Goal: Complete application form

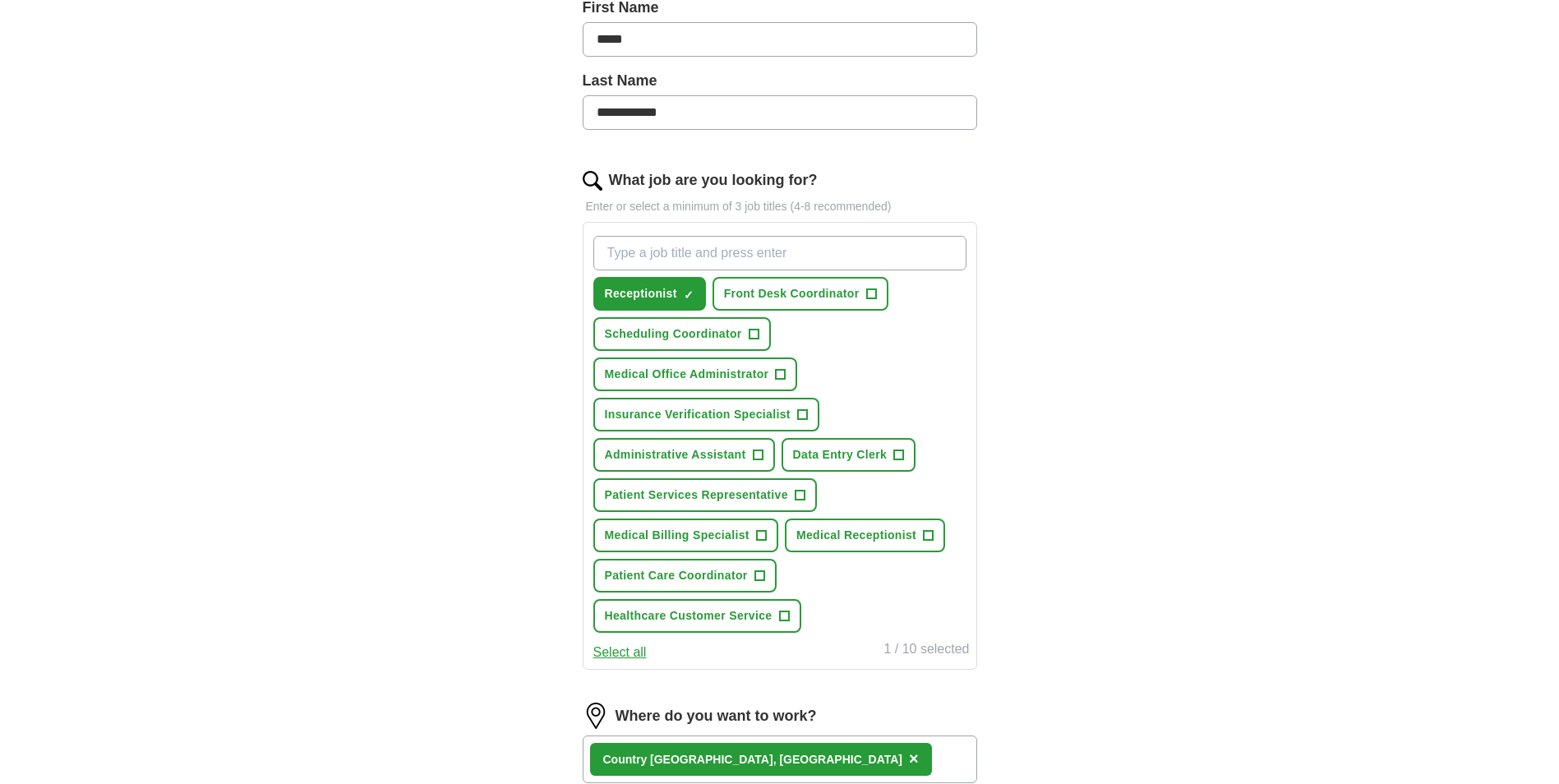
scroll to position [399, 0]
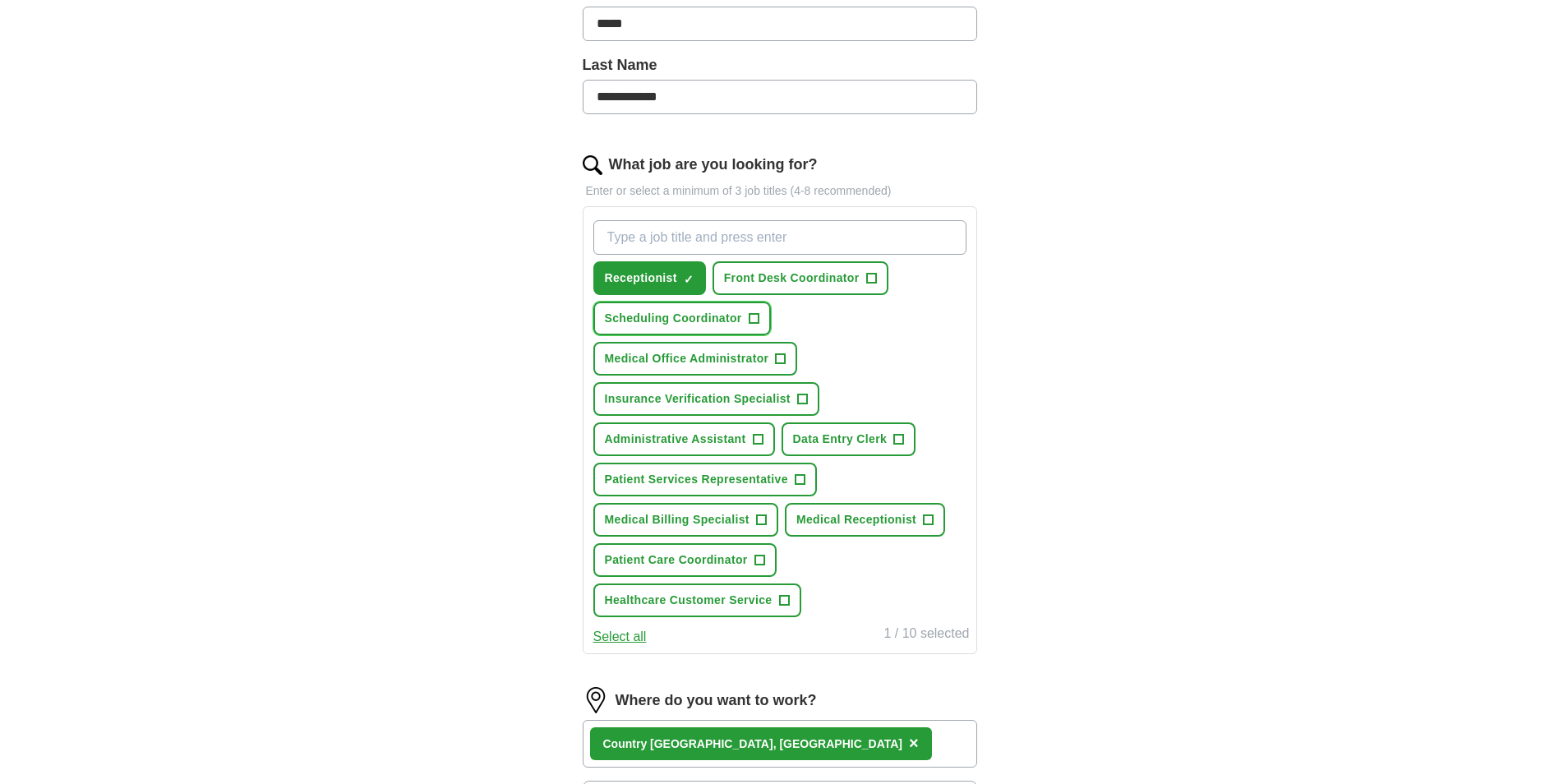
click at [726, 304] on button "Scheduling Coordinator +" at bounding box center [682, 317] width 177 height 33
click at [787, 398] on span "Insurance Verification Specialist" at bounding box center [698, 398] width 185 height 17
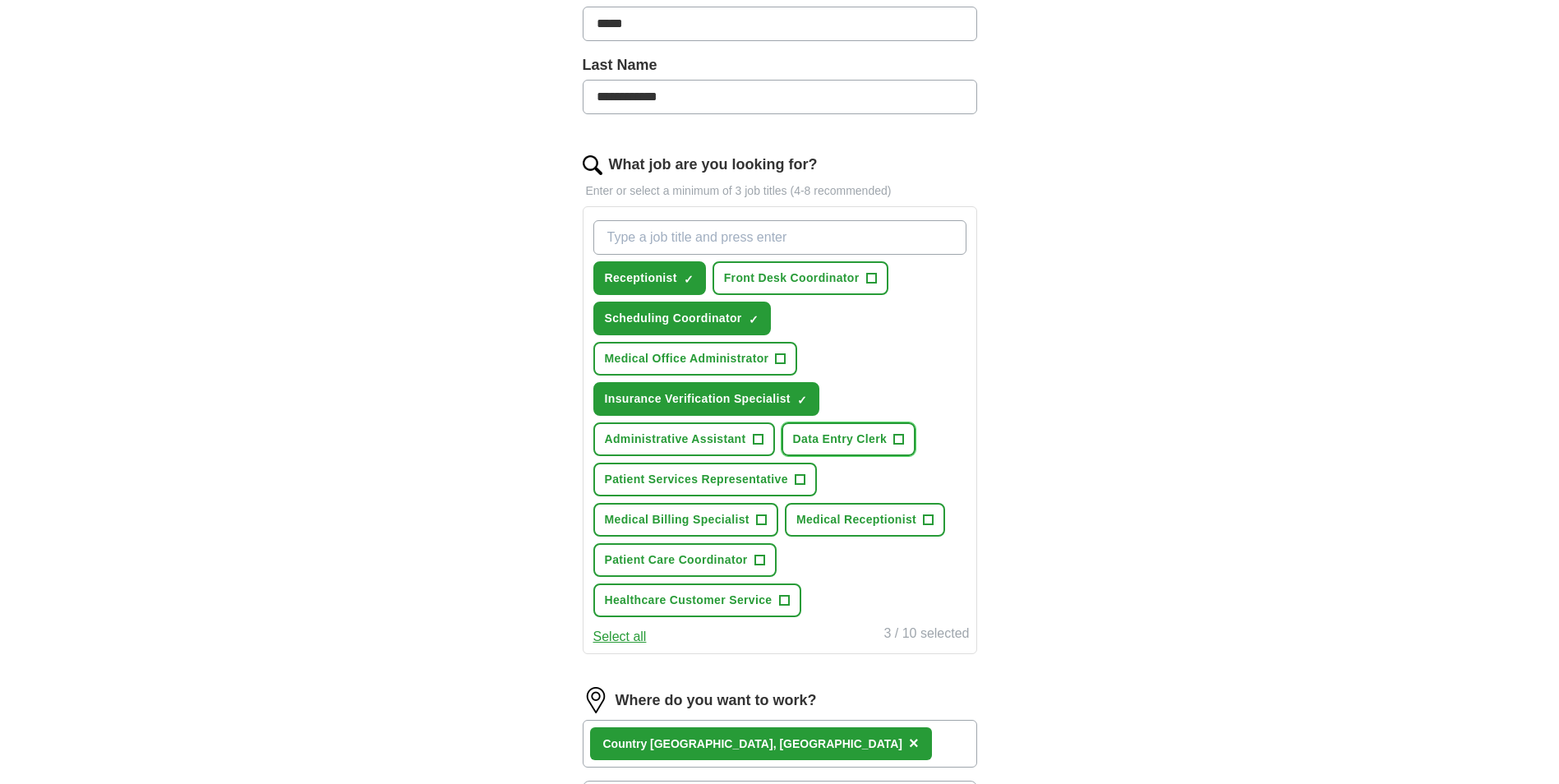
click at [877, 441] on span "Data Entry Clerk" at bounding box center [841, 439] width 94 height 17
click at [647, 278] on span "Receptionist" at bounding box center [642, 278] width 72 height 17
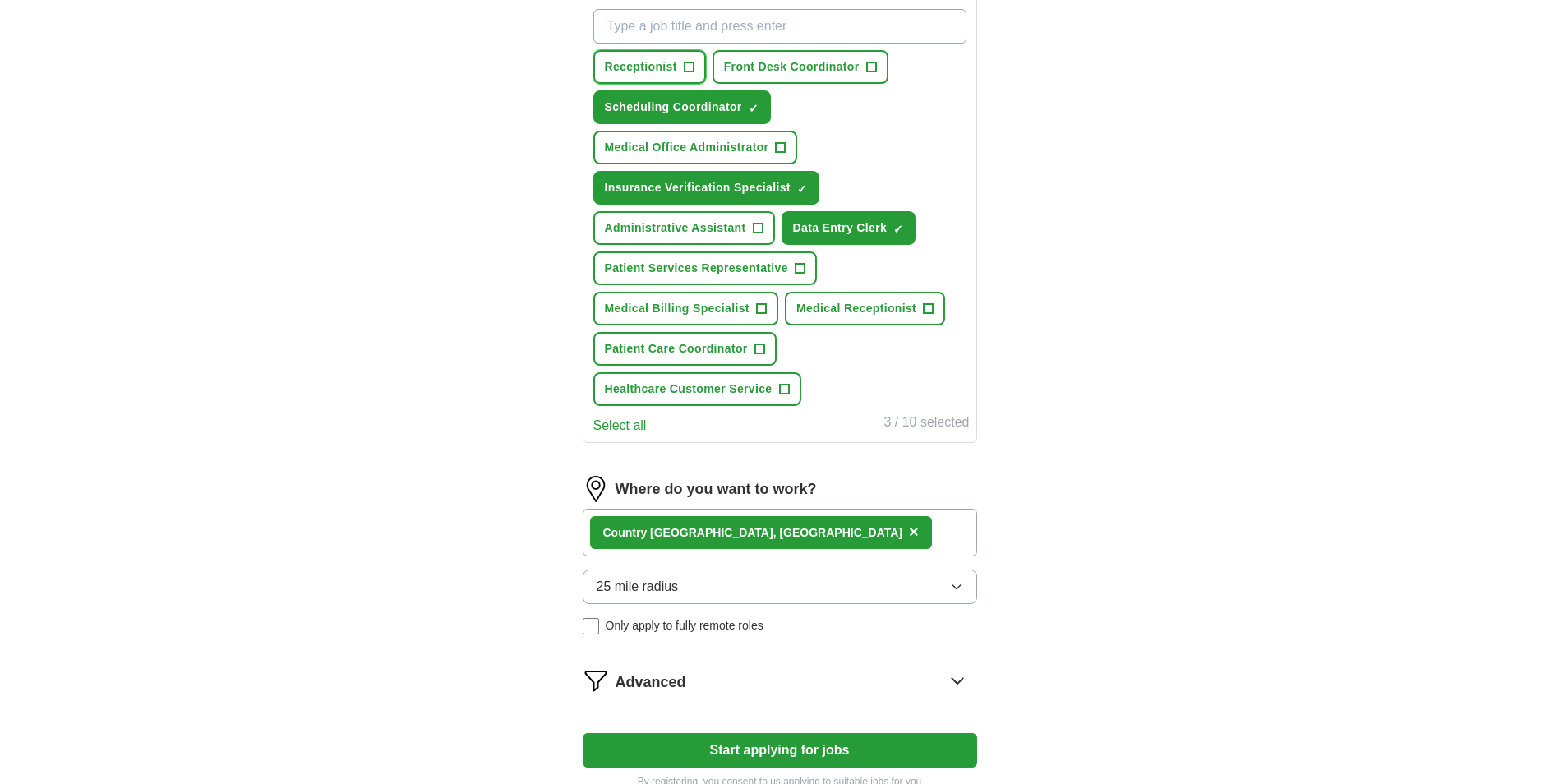
scroll to position [611, 0]
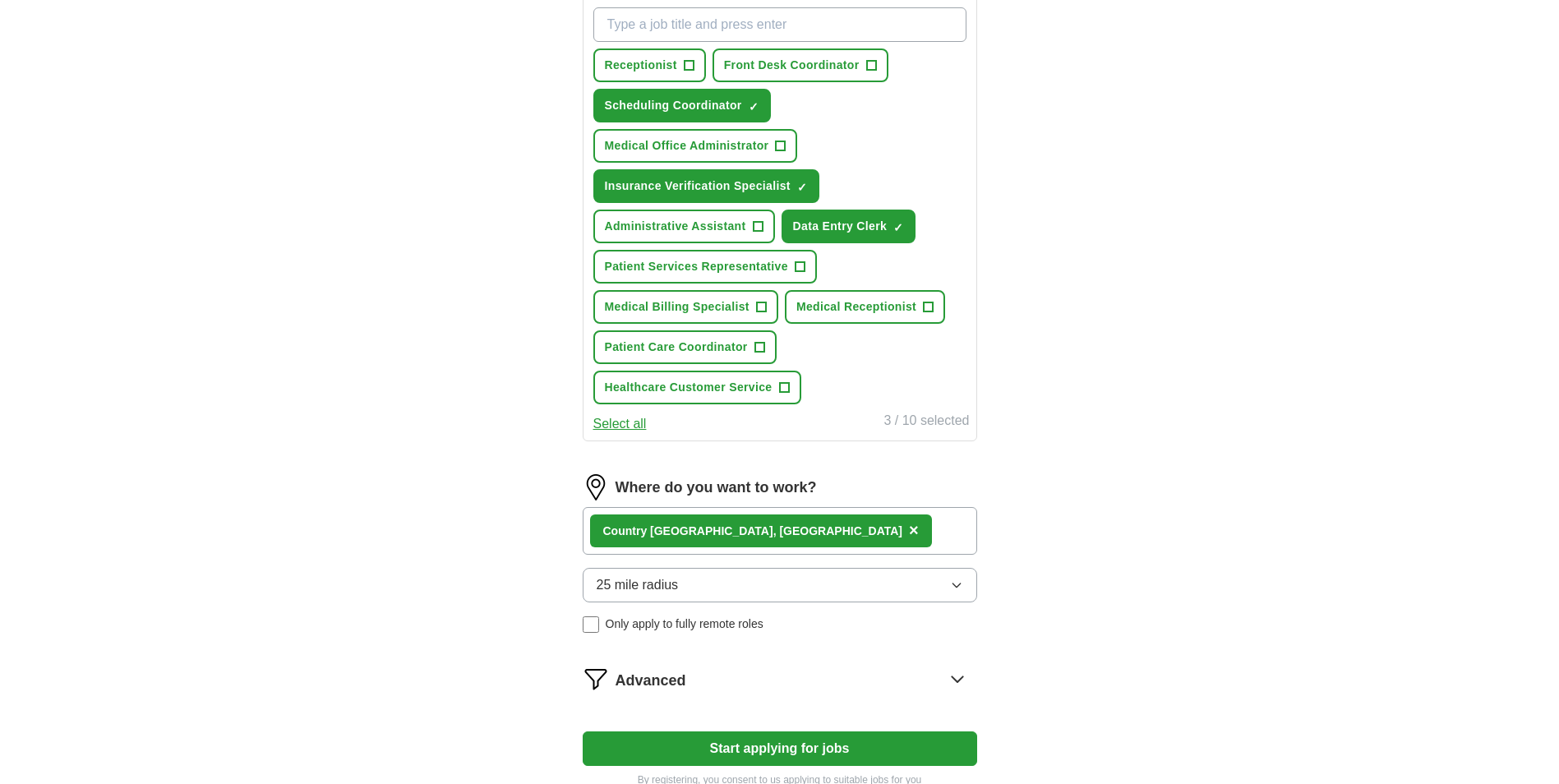
click at [909, 530] on button "×" at bounding box center [914, 530] width 10 height 24
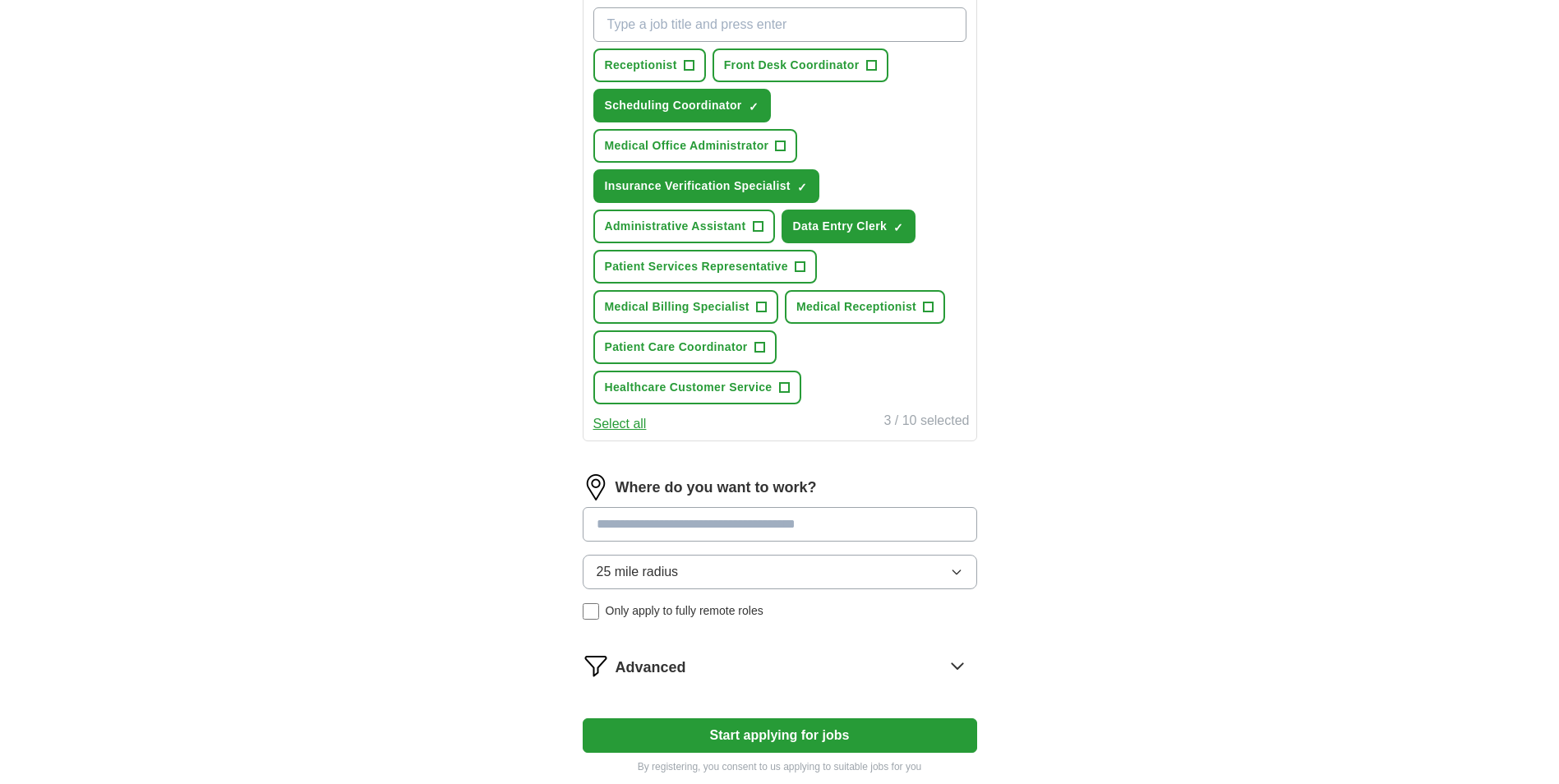
click at [723, 529] on input at bounding box center [780, 524] width 395 height 34
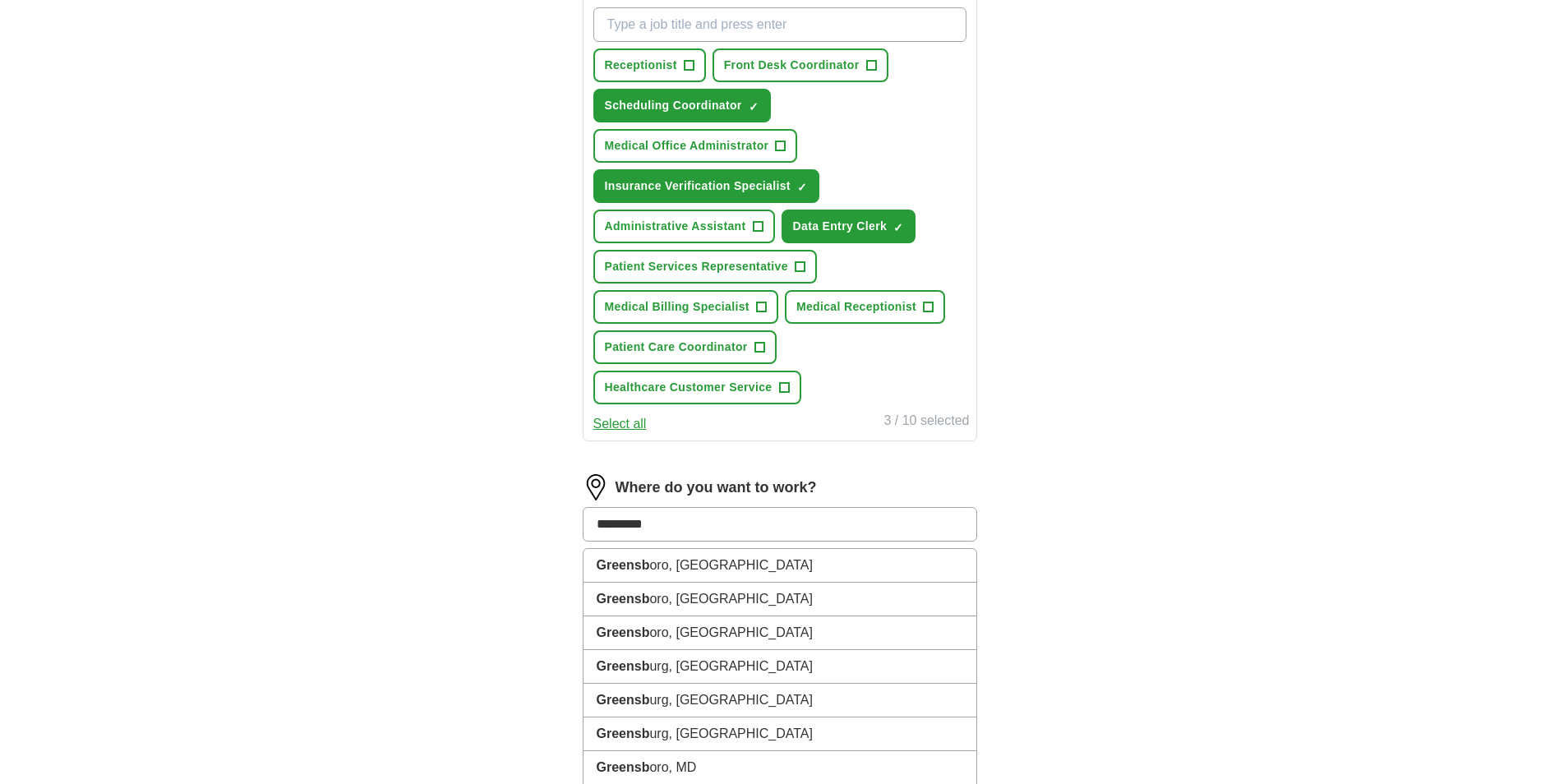
type input "**********"
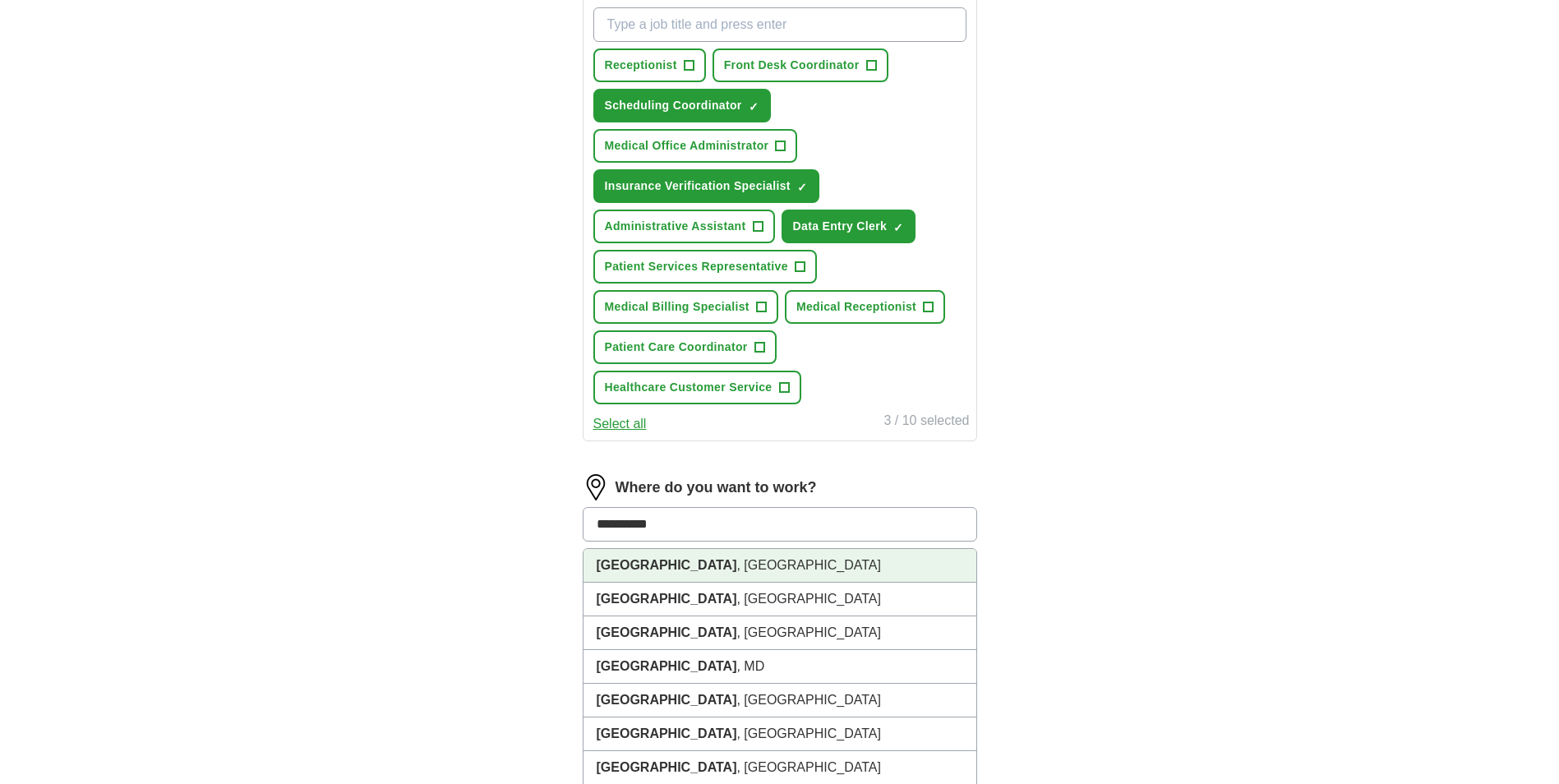
click at [652, 560] on strong "Greensboro" at bounding box center [666, 564] width 140 height 14
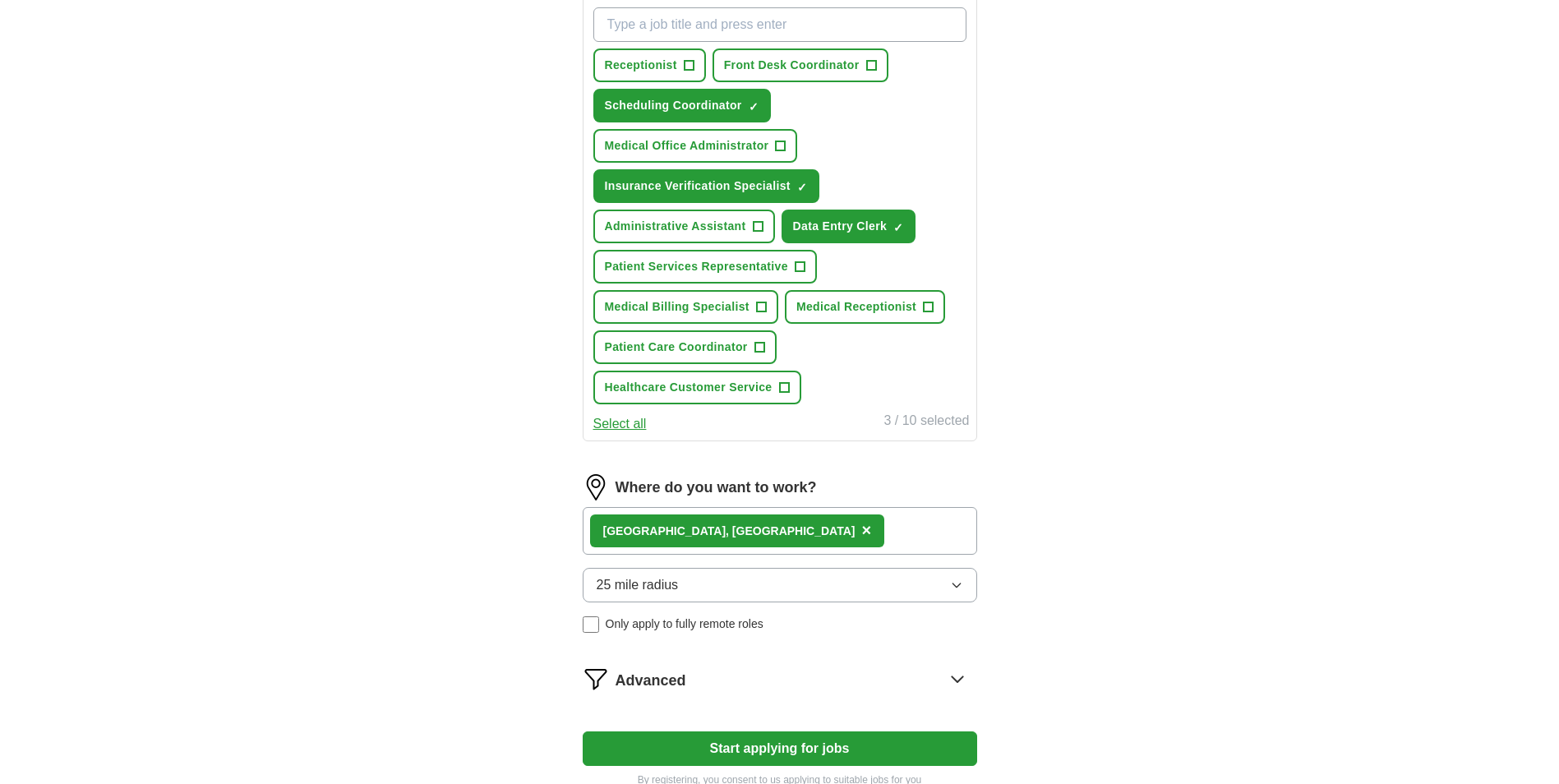
click at [951, 582] on icon "button" at bounding box center [956, 584] width 14 height 14
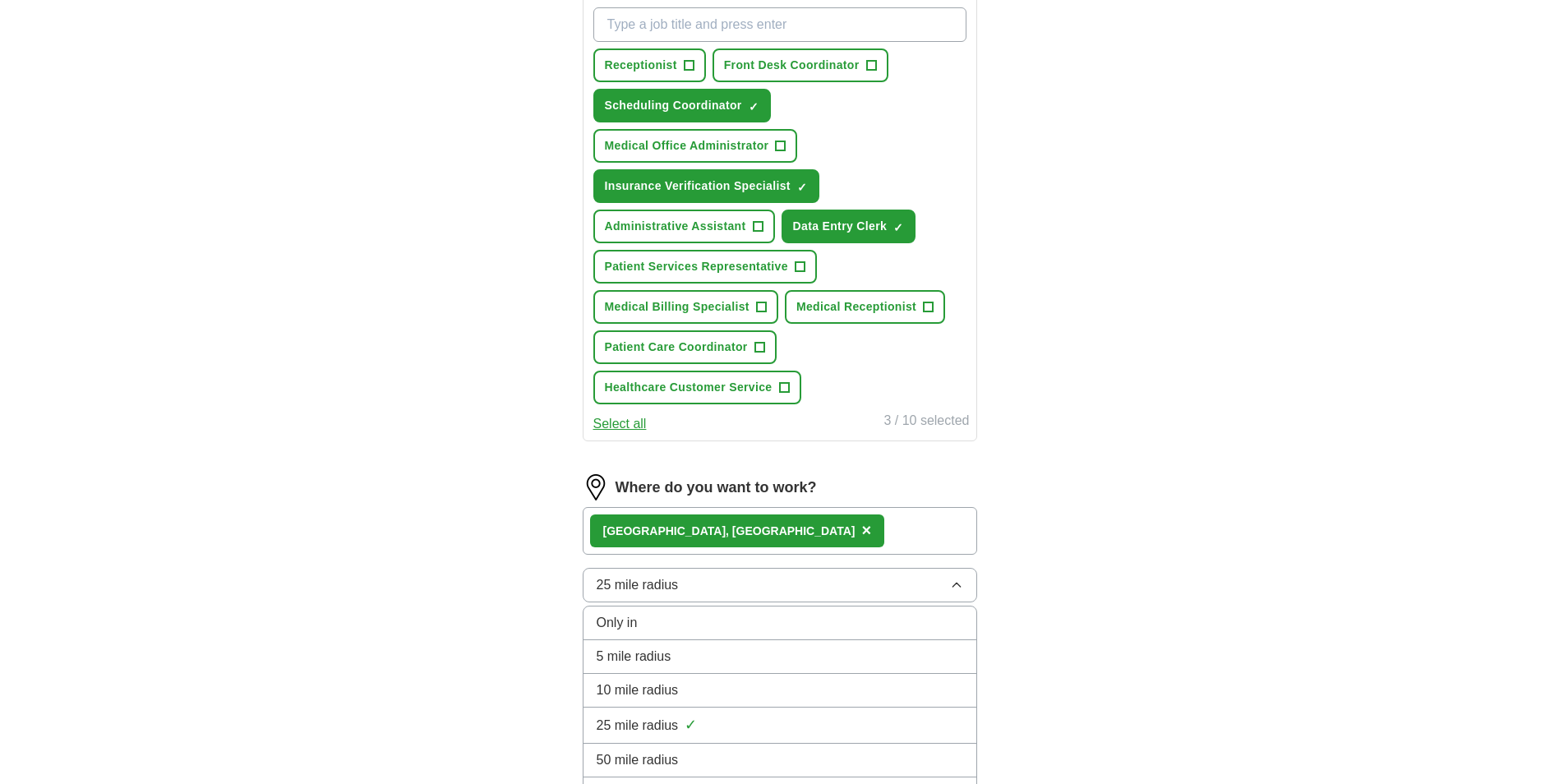
click at [660, 693] on span "10 mile radius" at bounding box center [637, 690] width 82 height 20
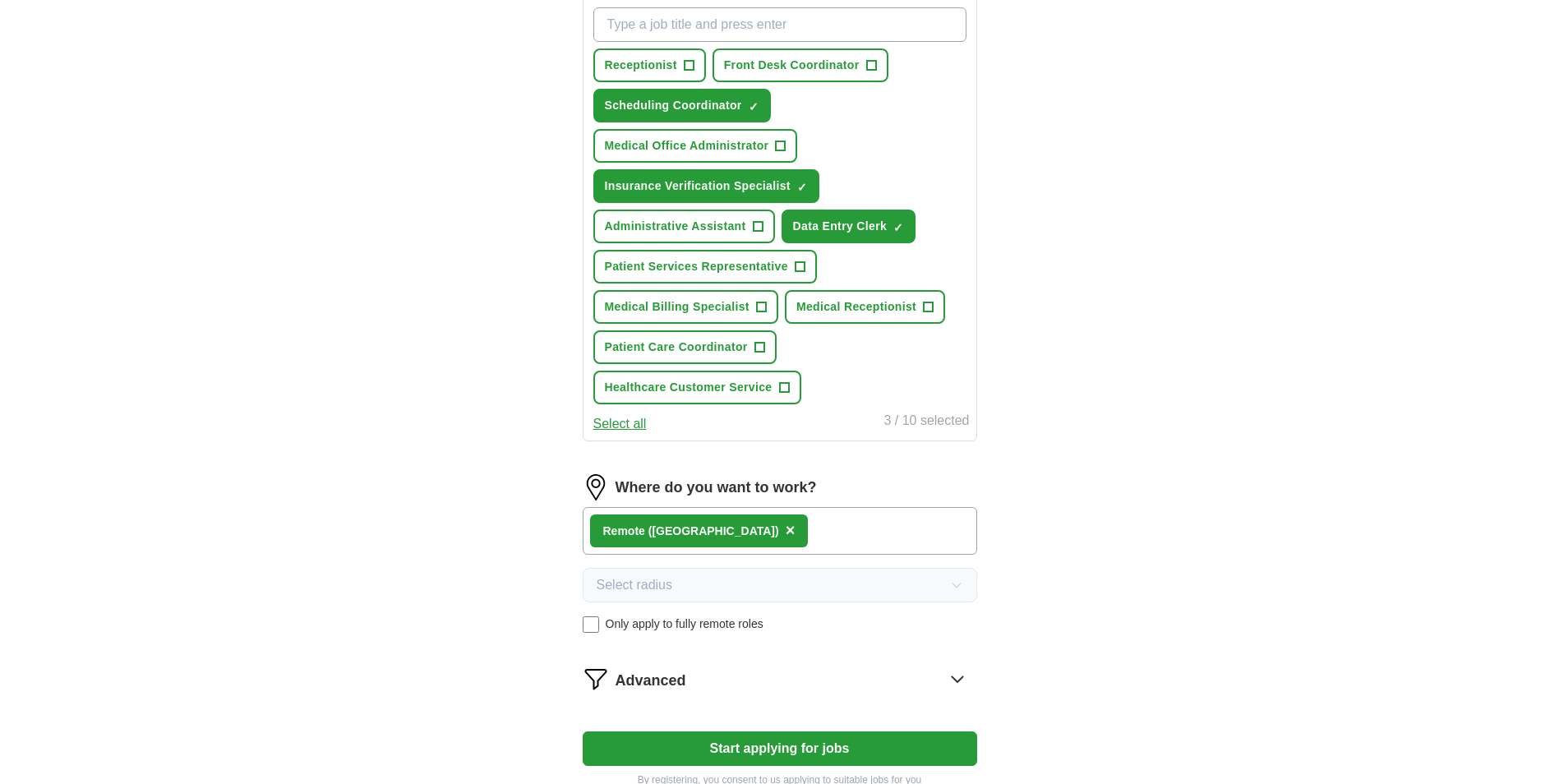
click at [822, 746] on button "Start applying for jobs" at bounding box center [780, 748] width 395 height 34
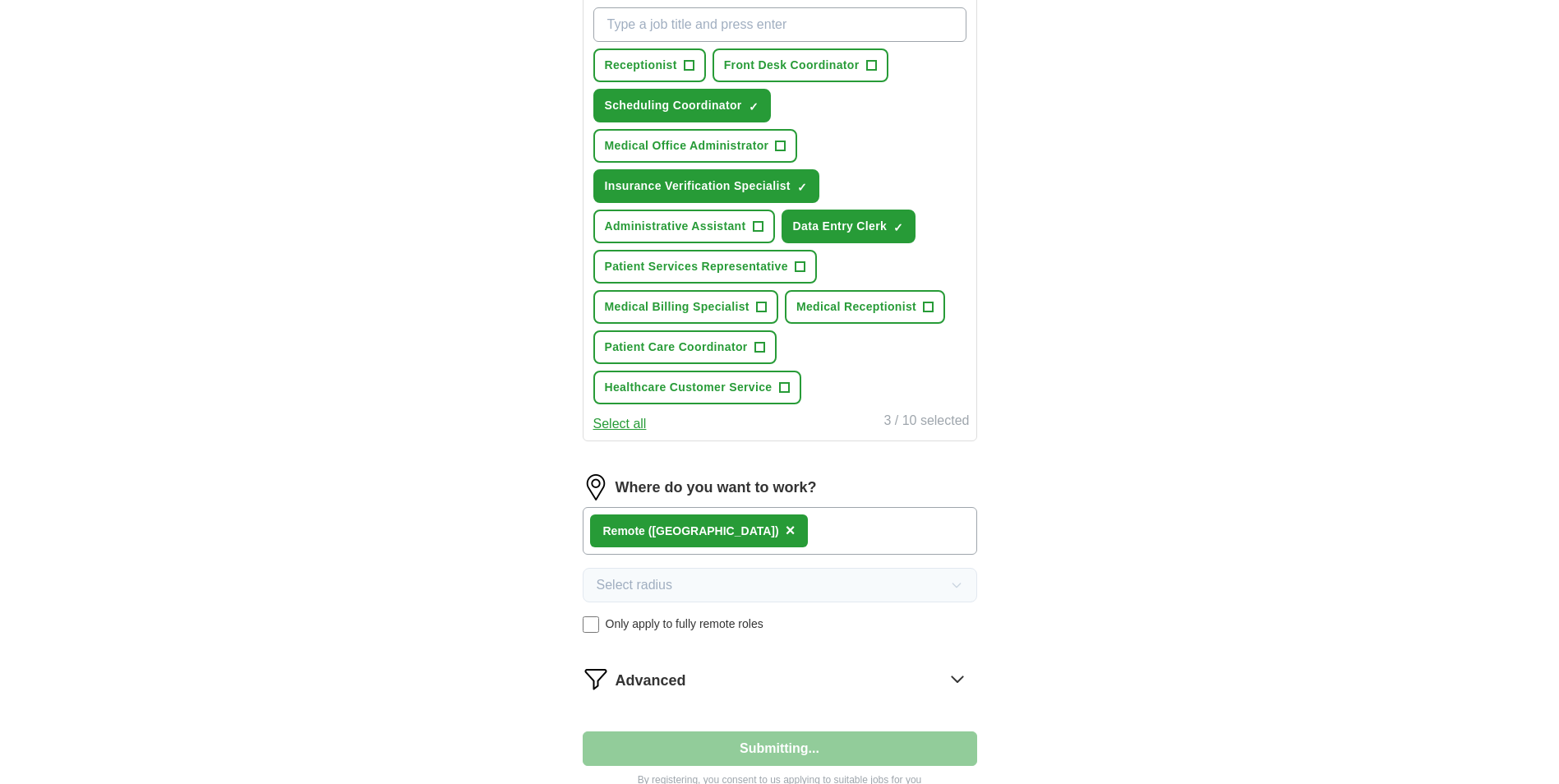
select select "**"
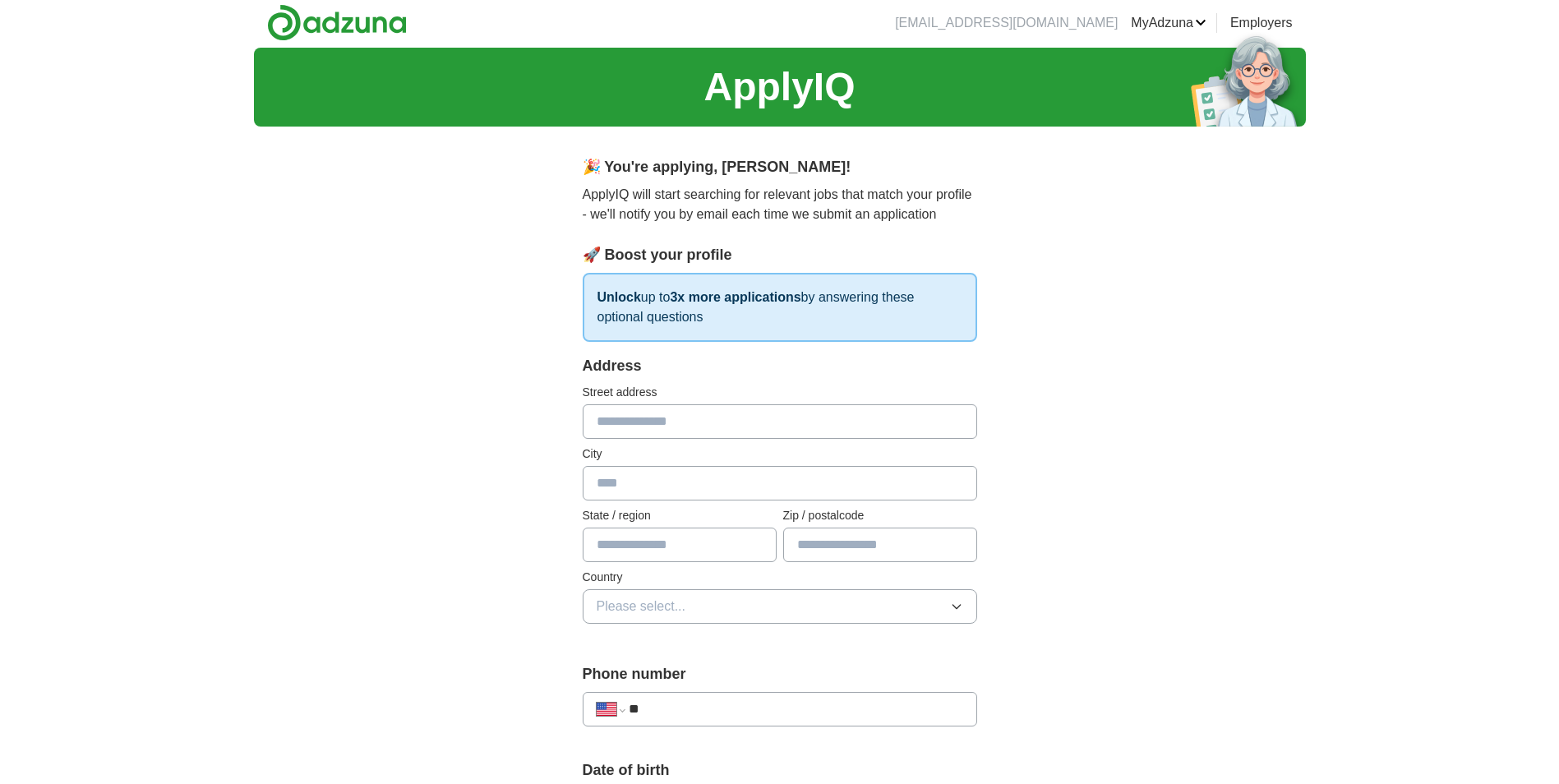
scroll to position [0, 0]
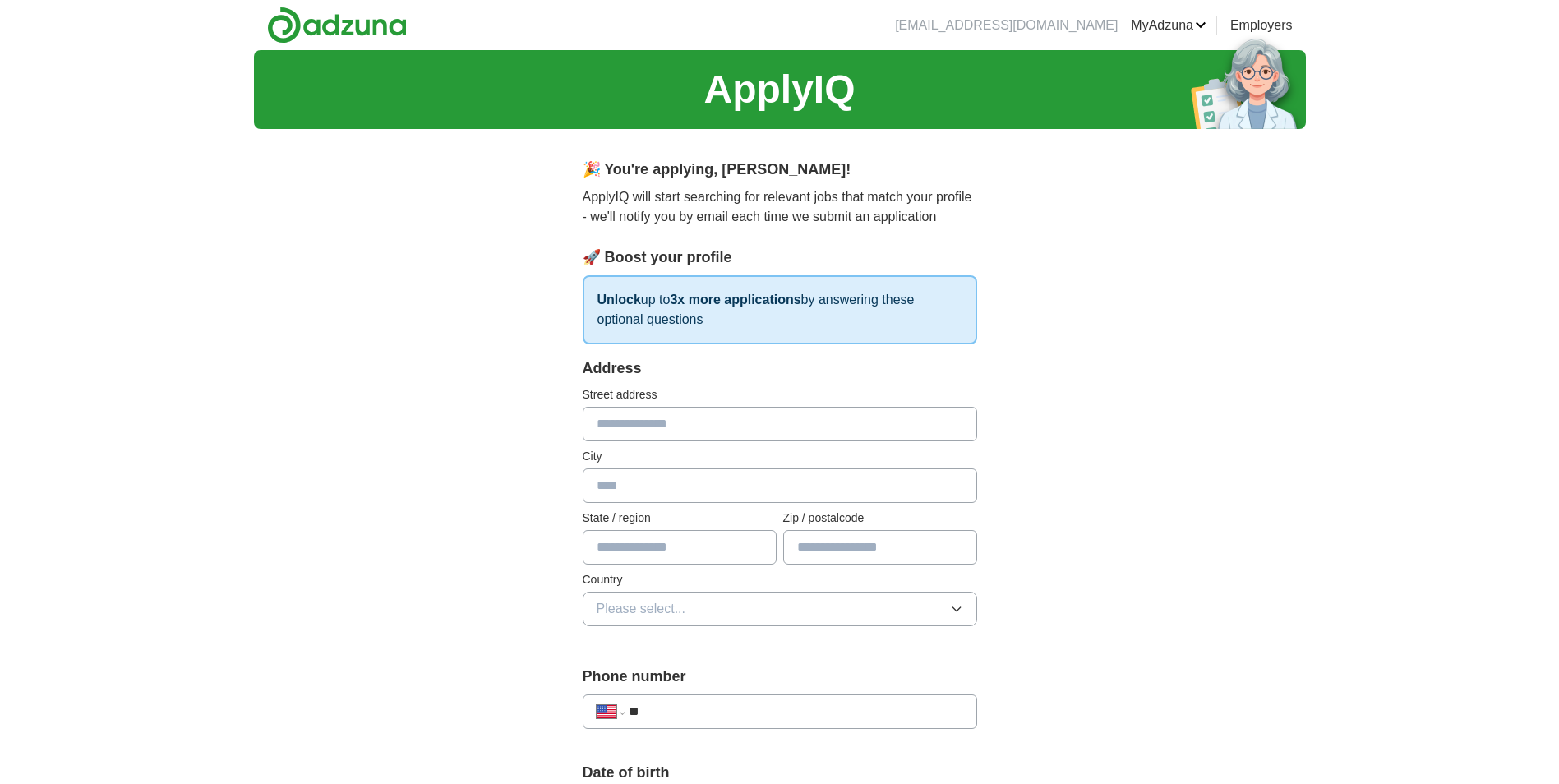
drag, startPoint x: 765, startPoint y: 421, endPoint x: 806, endPoint y: 422, distance: 41.0
click at [765, 421] on input "text" at bounding box center [780, 424] width 395 height 34
type input "**********"
type input "*****"
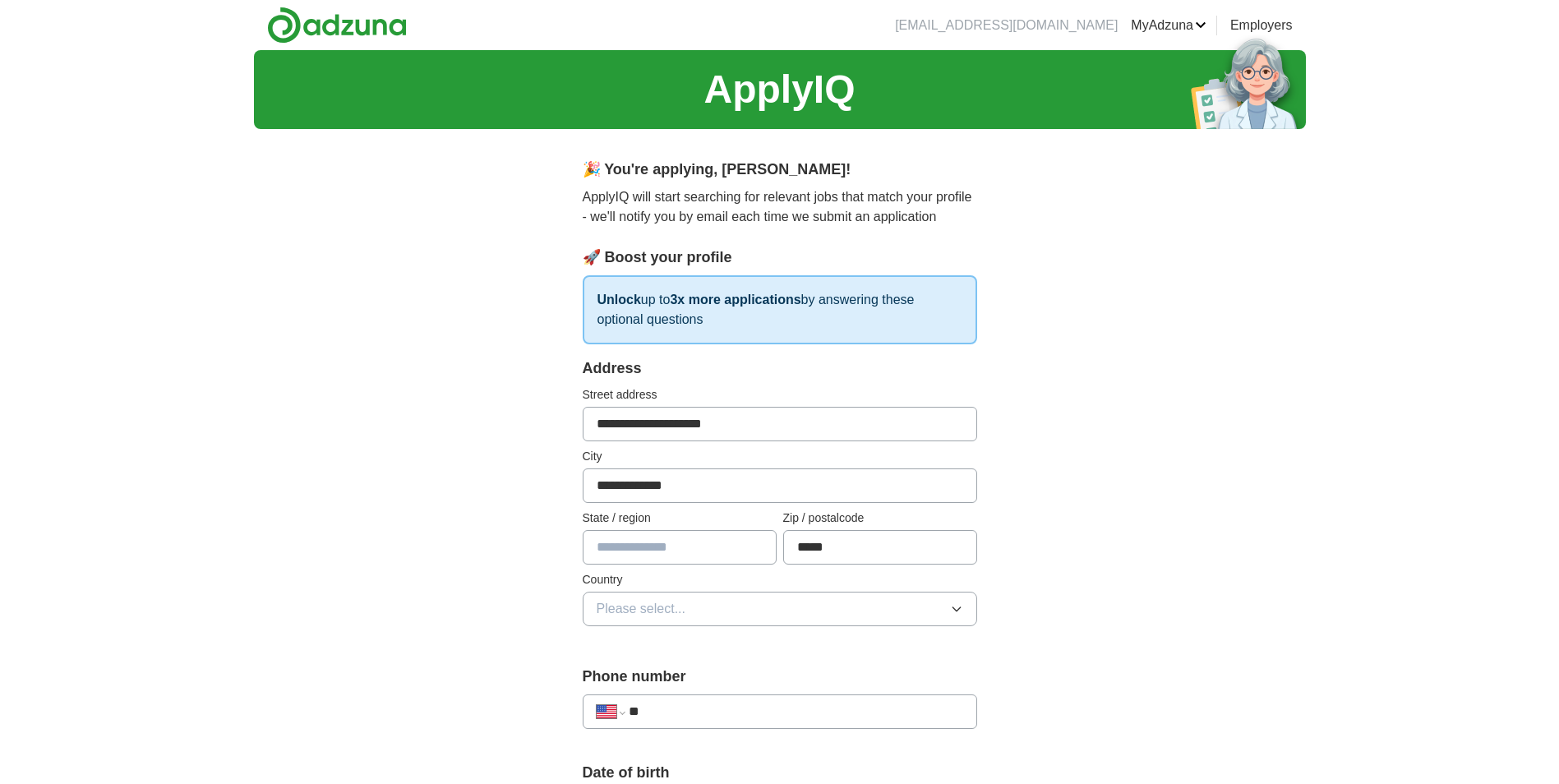
click at [693, 550] on input "text" at bounding box center [680, 547] width 194 height 34
type input "**"
click at [956, 605] on icon "button" at bounding box center [956, 609] width 14 height 14
click at [714, 683] on div "United States" at bounding box center [779, 680] width 366 height 20
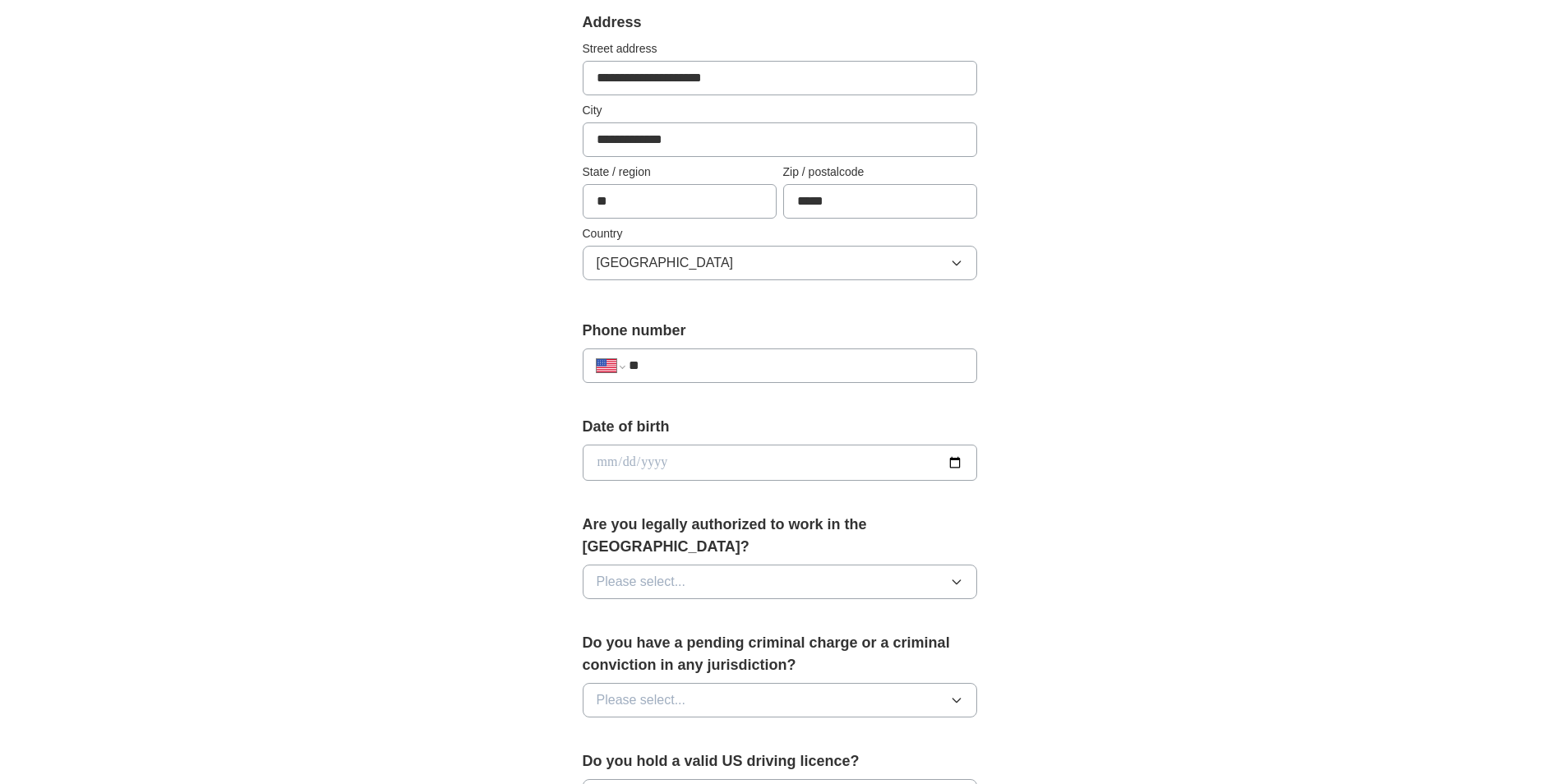
scroll to position [354, 0]
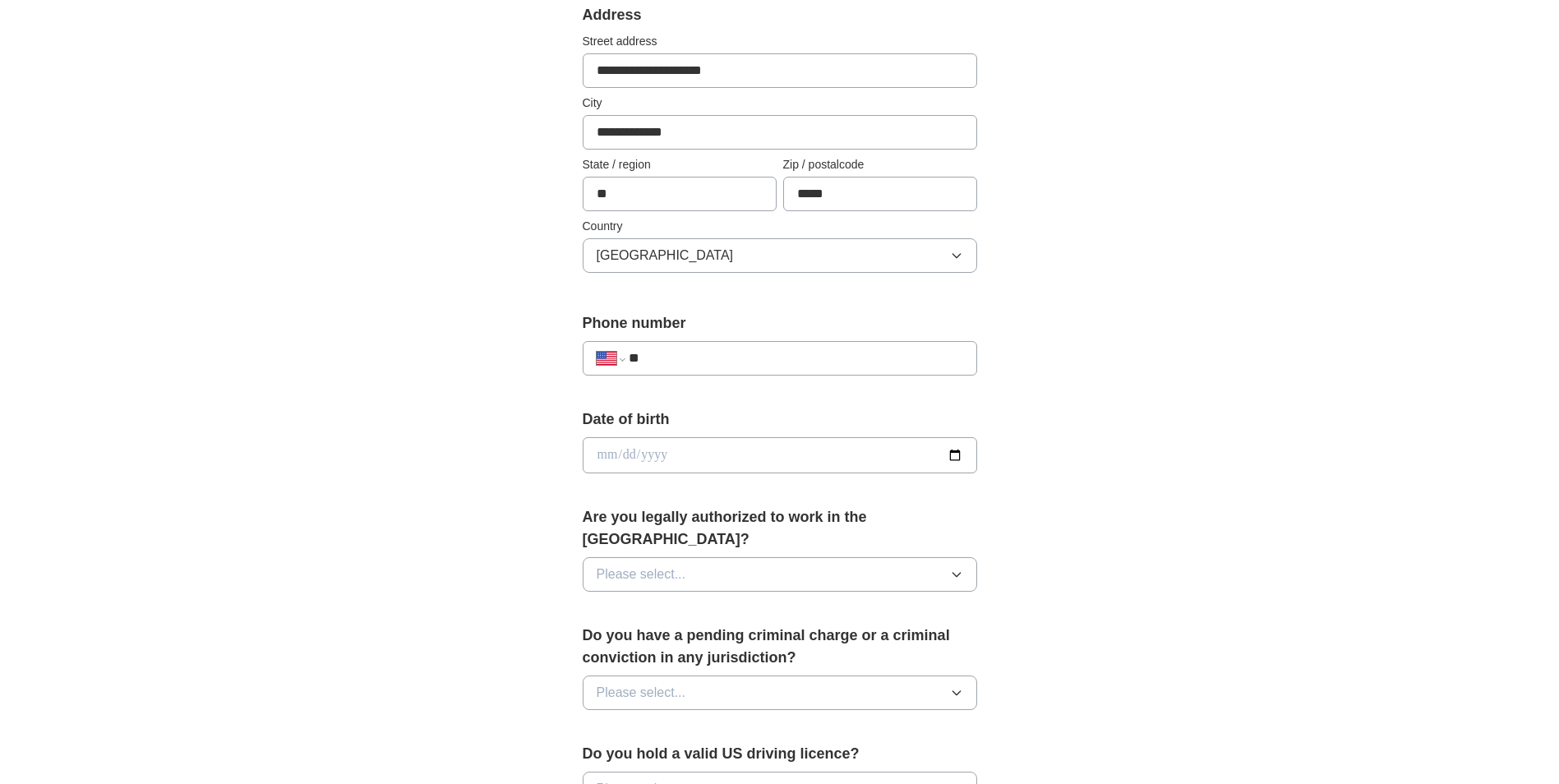
drag, startPoint x: 746, startPoint y: 359, endPoint x: 762, endPoint y: 359, distance: 16.0
click at [746, 359] on input "**" at bounding box center [795, 358] width 334 height 20
type input "**********"
click at [630, 463] on input "date" at bounding box center [780, 455] width 395 height 36
type input "**********"
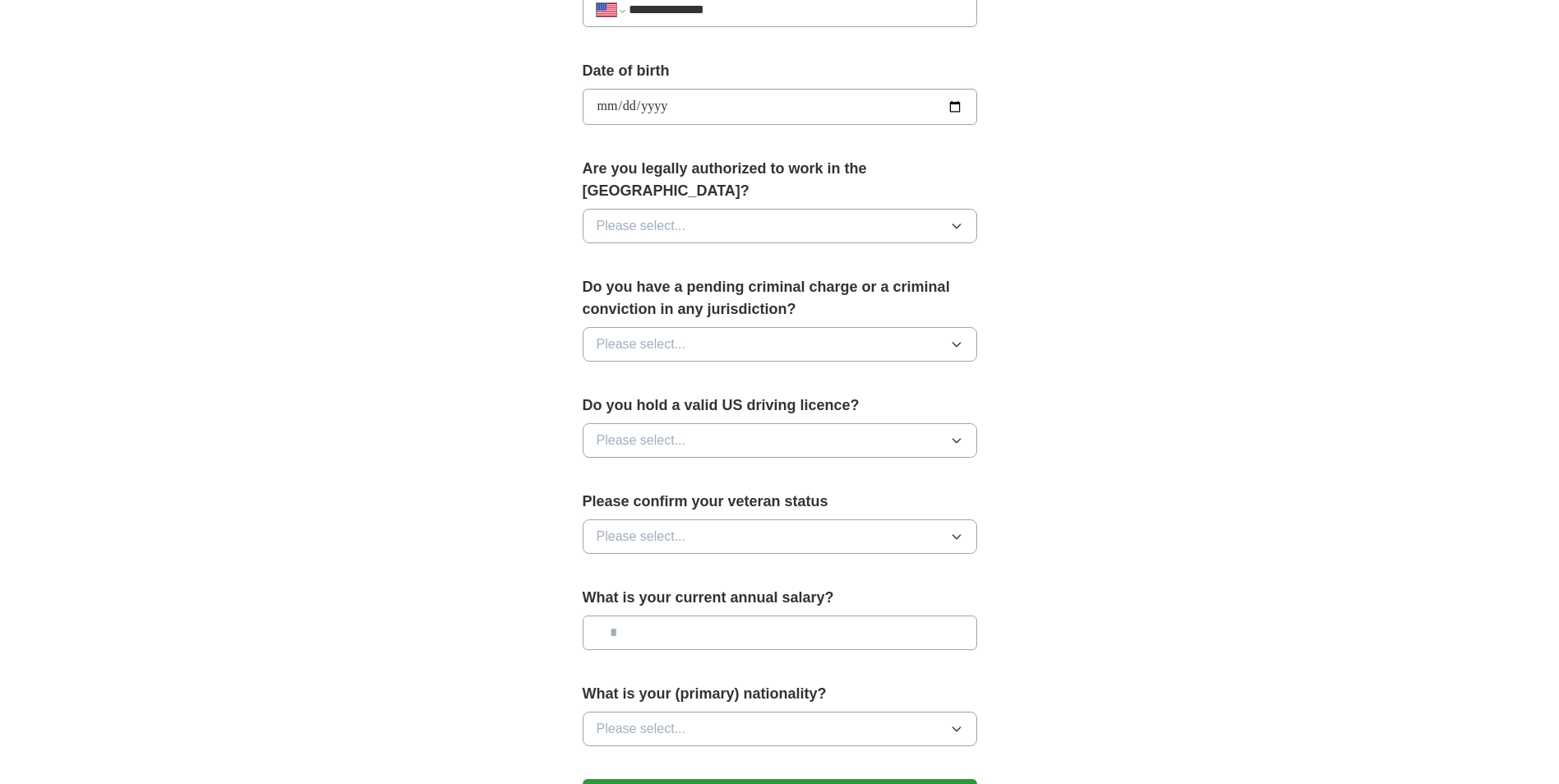
scroll to position [730, 0]
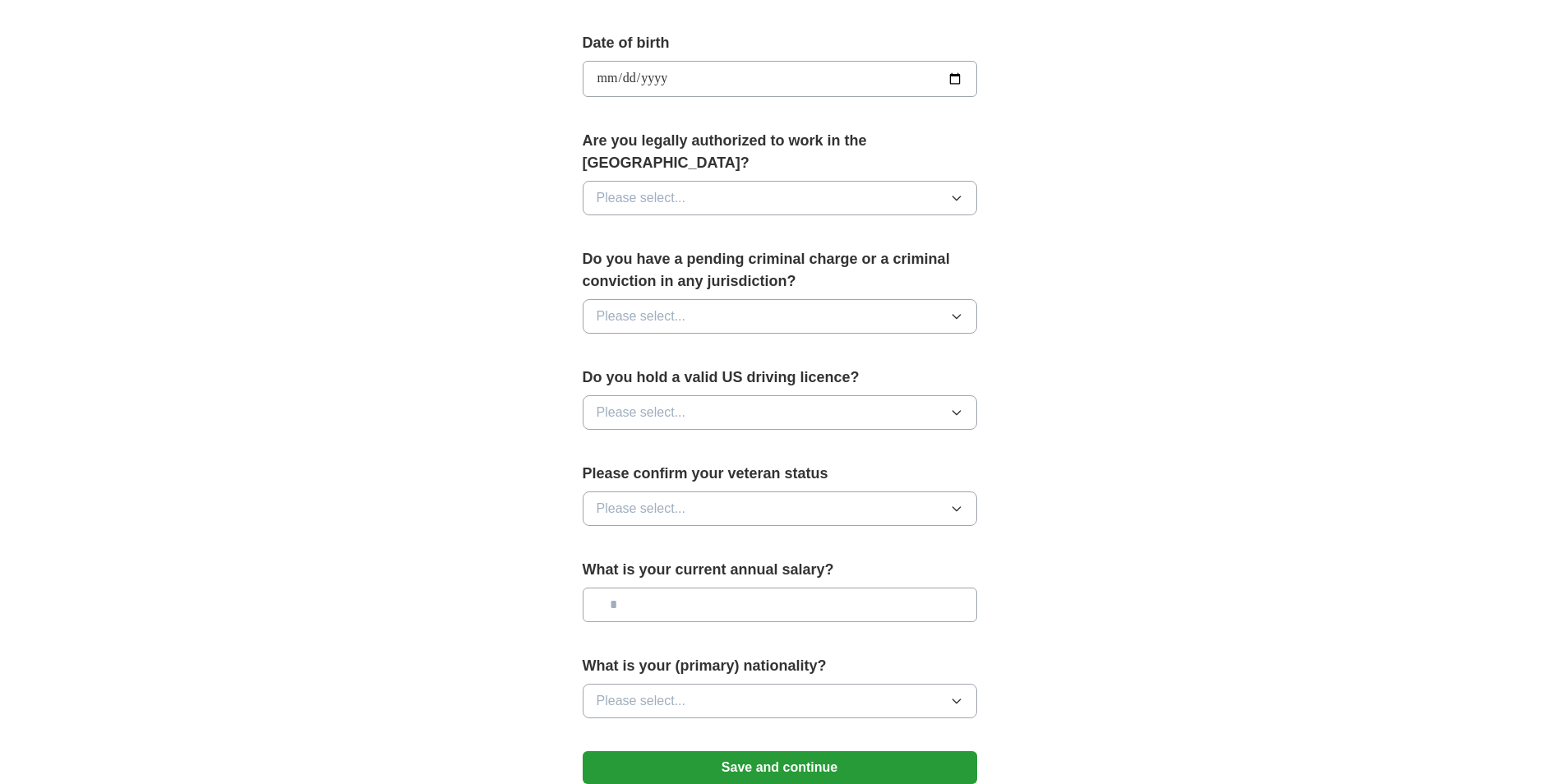
click at [962, 192] on icon "button" at bounding box center [956, 198] width 14 height 14
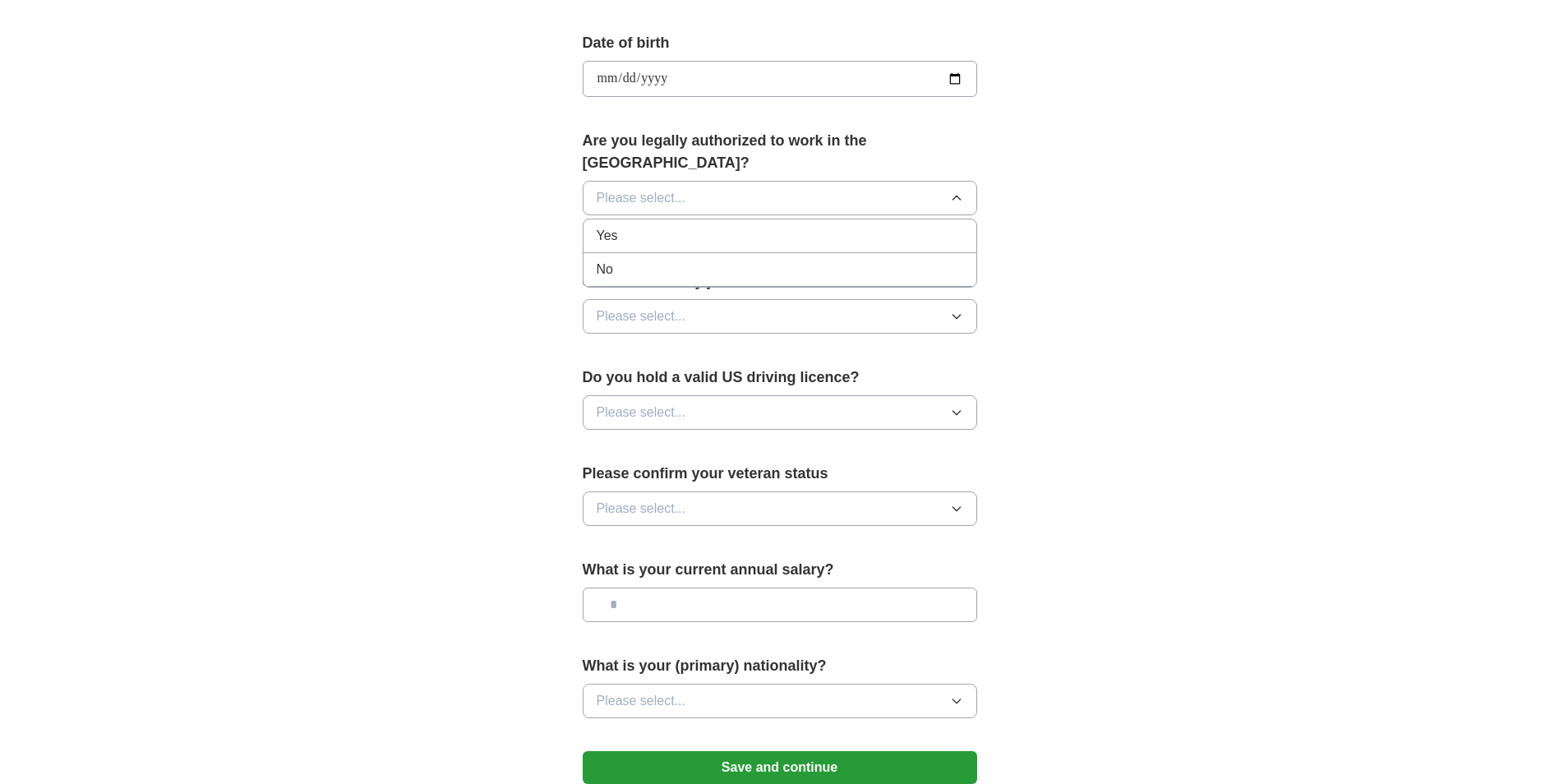
click at [625, 226] on div "Yes" at bounding box center [779, 236] width 366 height 20
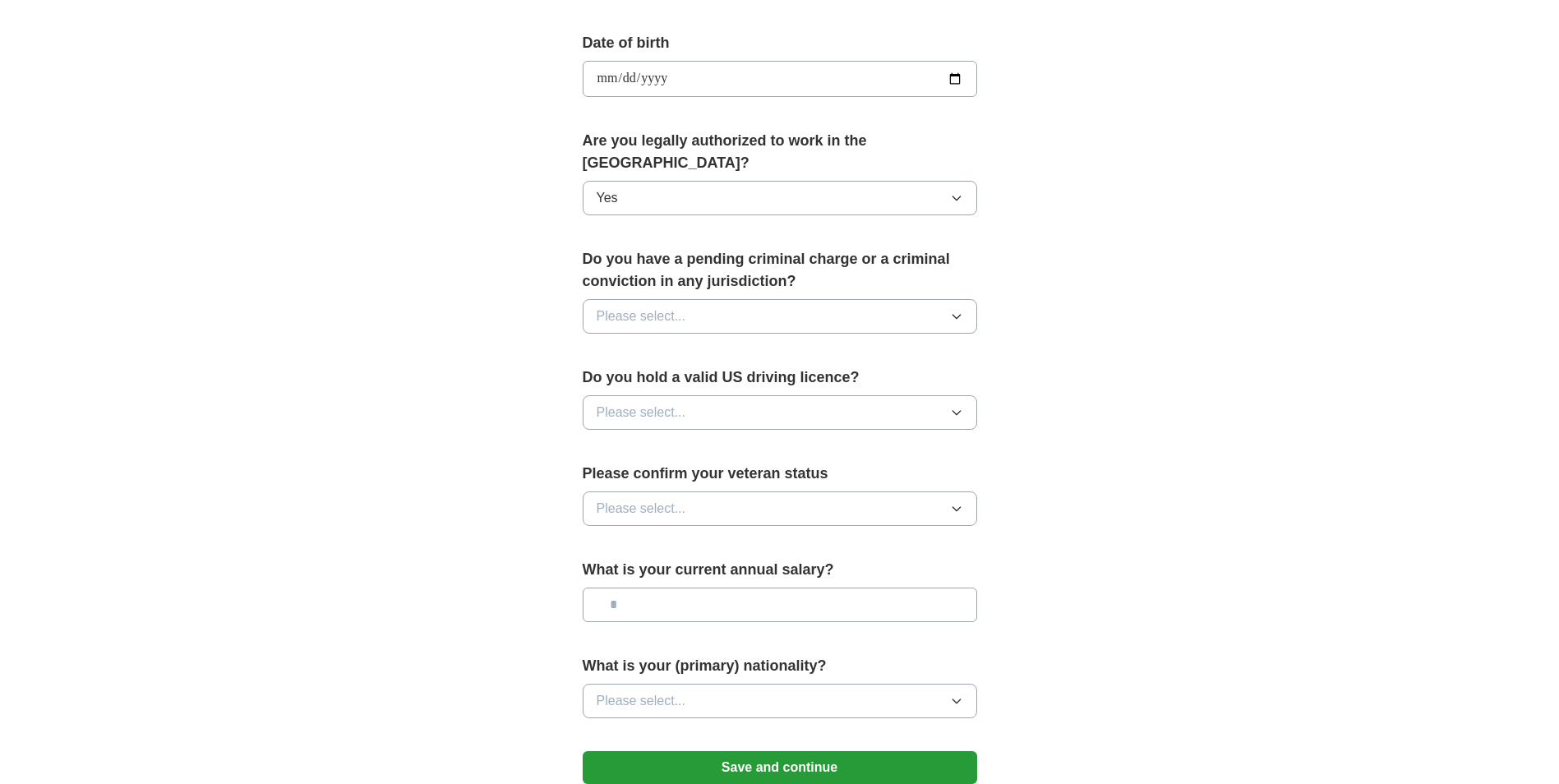
click at [953, 299] on button "Please select..." at bounding box center [780, 316] width 395 height 34
click at [619, 378] on div "No" at bounding box center [779, 388] width 366 height 20
click at [955, 406] on icon "button" at bounding box center [956, 412] width 14 height 14
click at [641, 440] on div "Yes" at bounding box center [779, 450] width 366 height 20
click at [963, 502] on icon "button" at bounding box center [956, 508] width 14 height 14
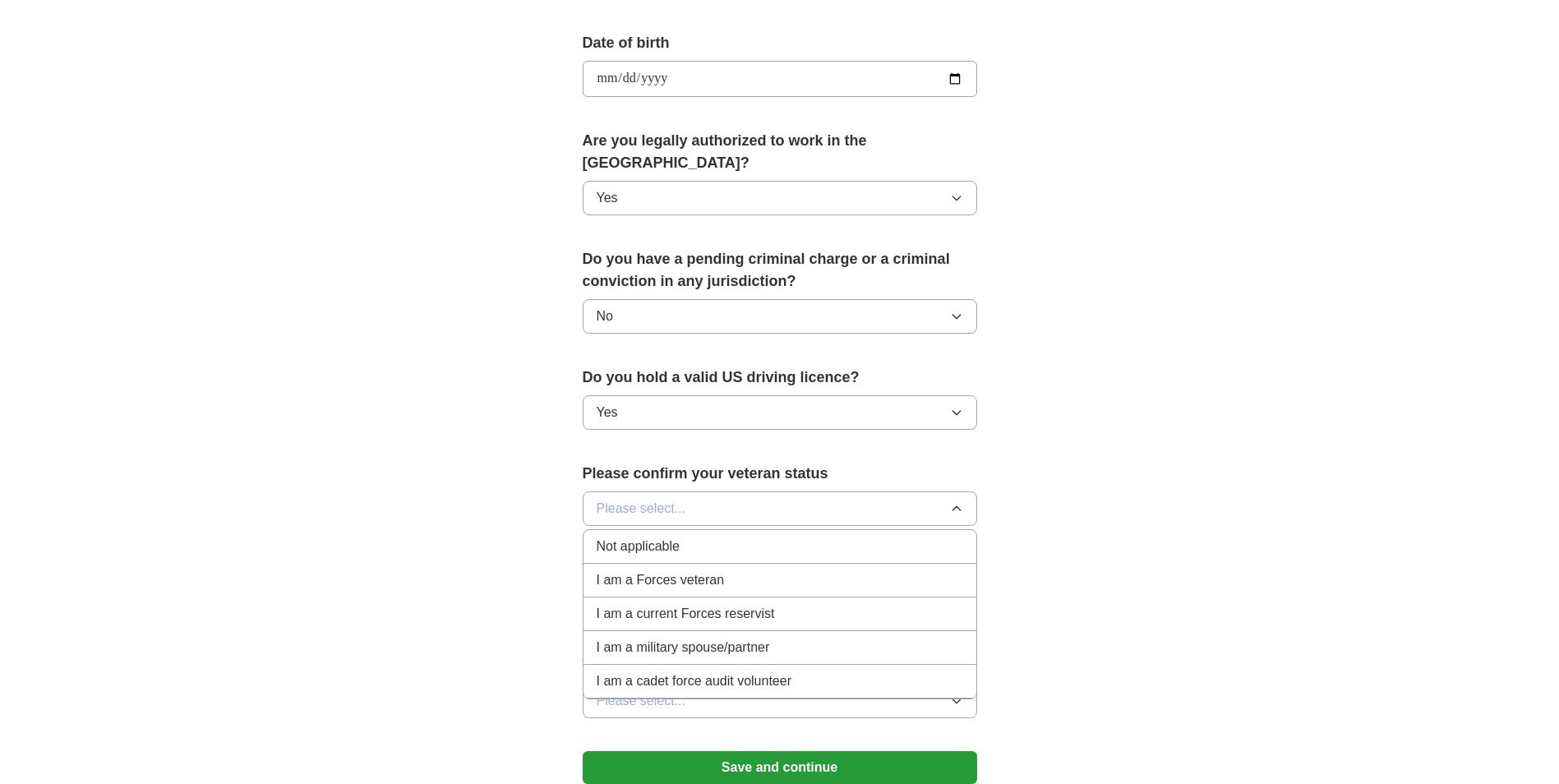
click at [636, 536] on span "Not applicable" at bounding box center [638, 546] width 83 height 20
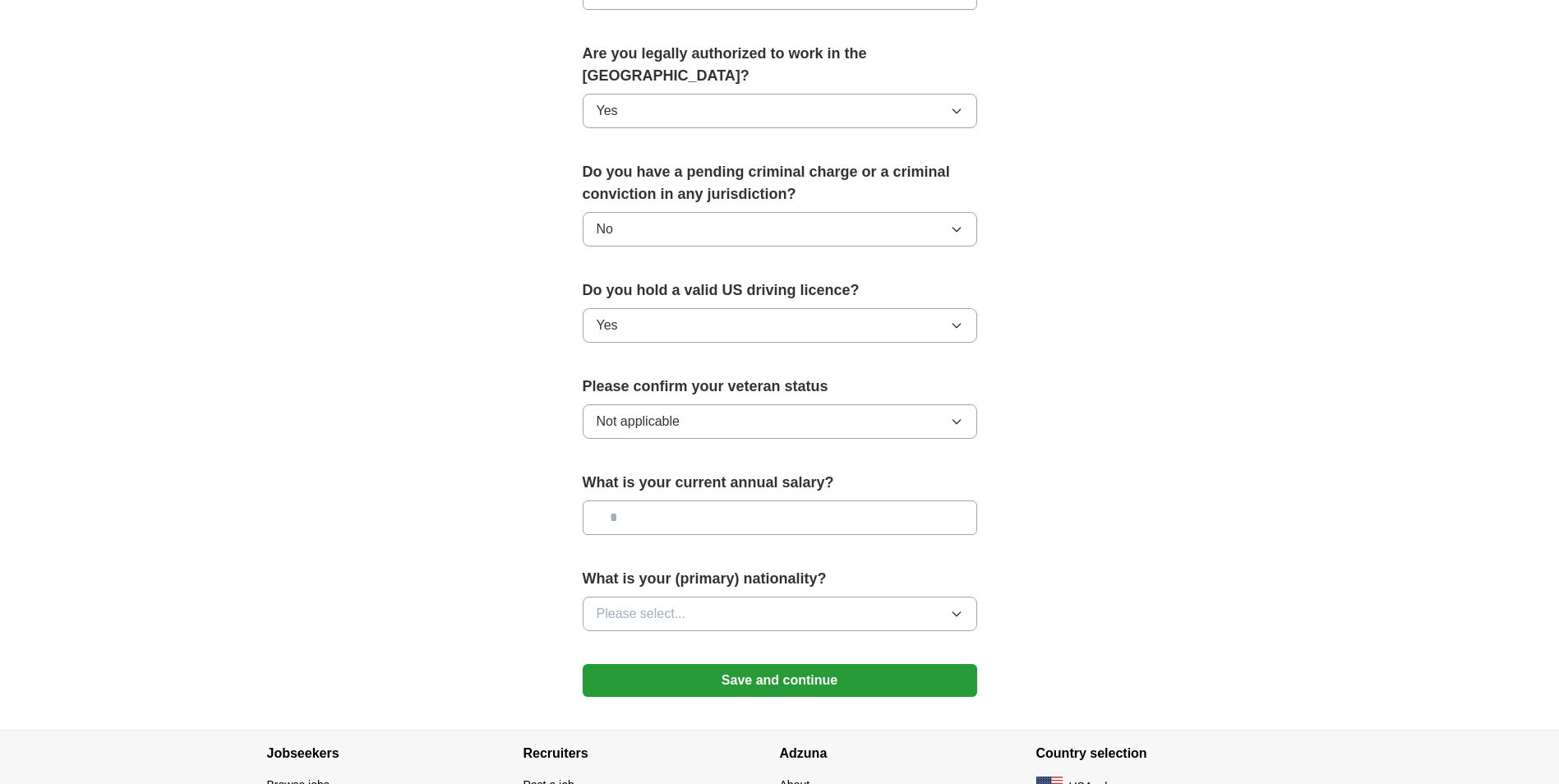
scroll to position [836, 0]
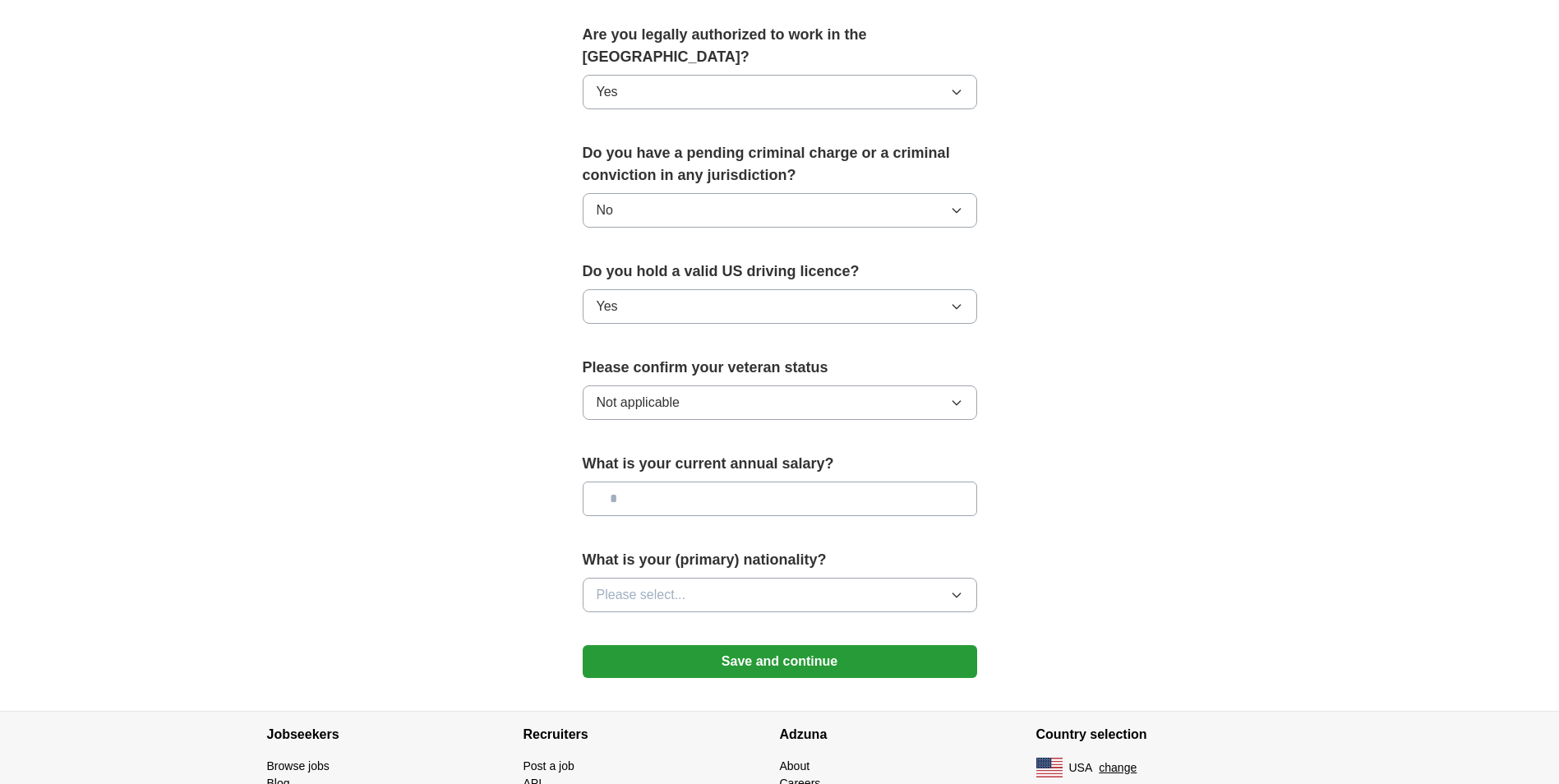
click at [889, 481] on input "text" at bounding box center [780, 498] width 395 height 34
type input "******"
click at [947, 578] on button "Please select..." at bounding box center [780, 595] width 395 height 34
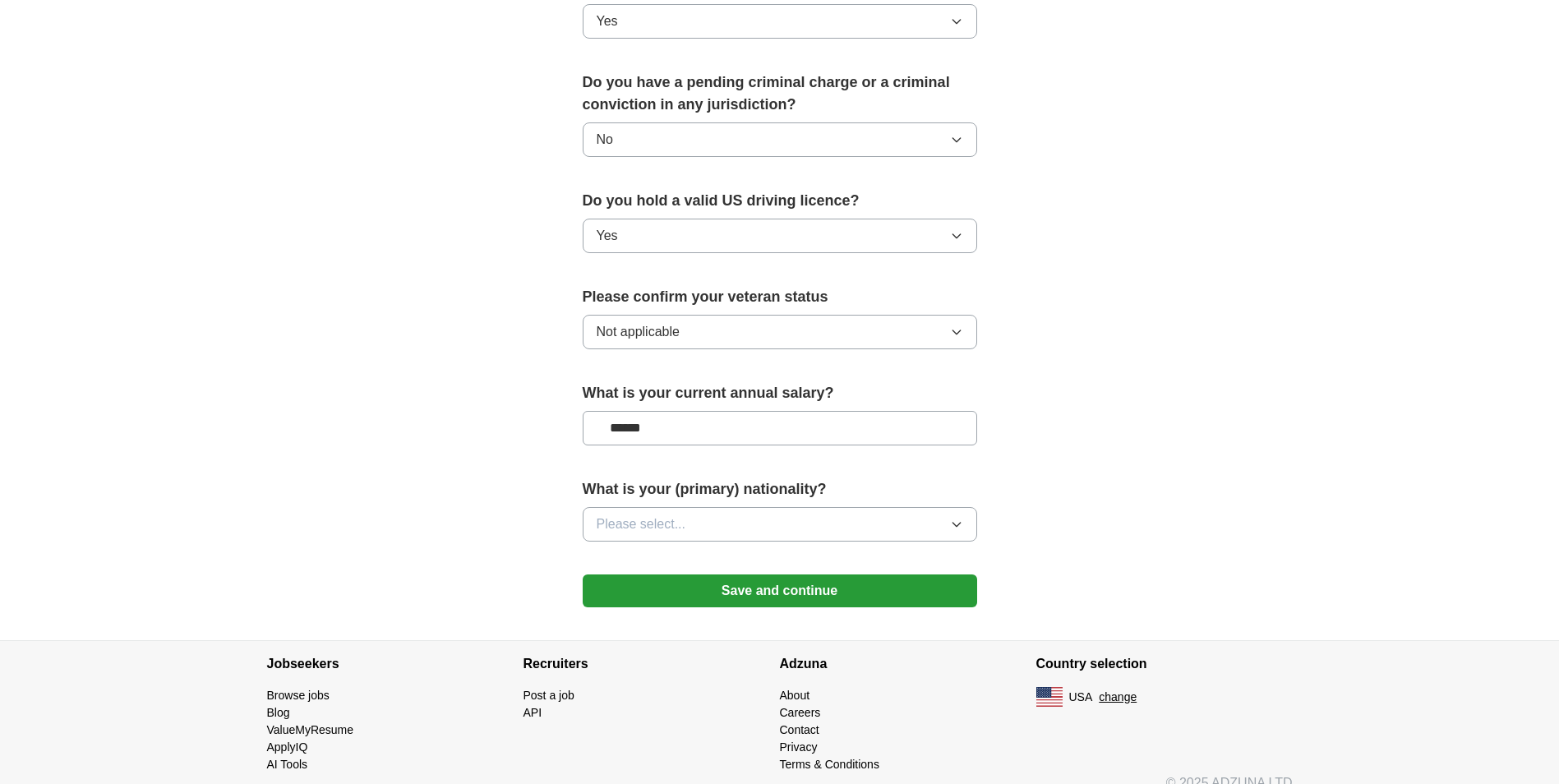
click at [955, 517] on icon "button" at bounding box center [956, 524] width 14 height 14
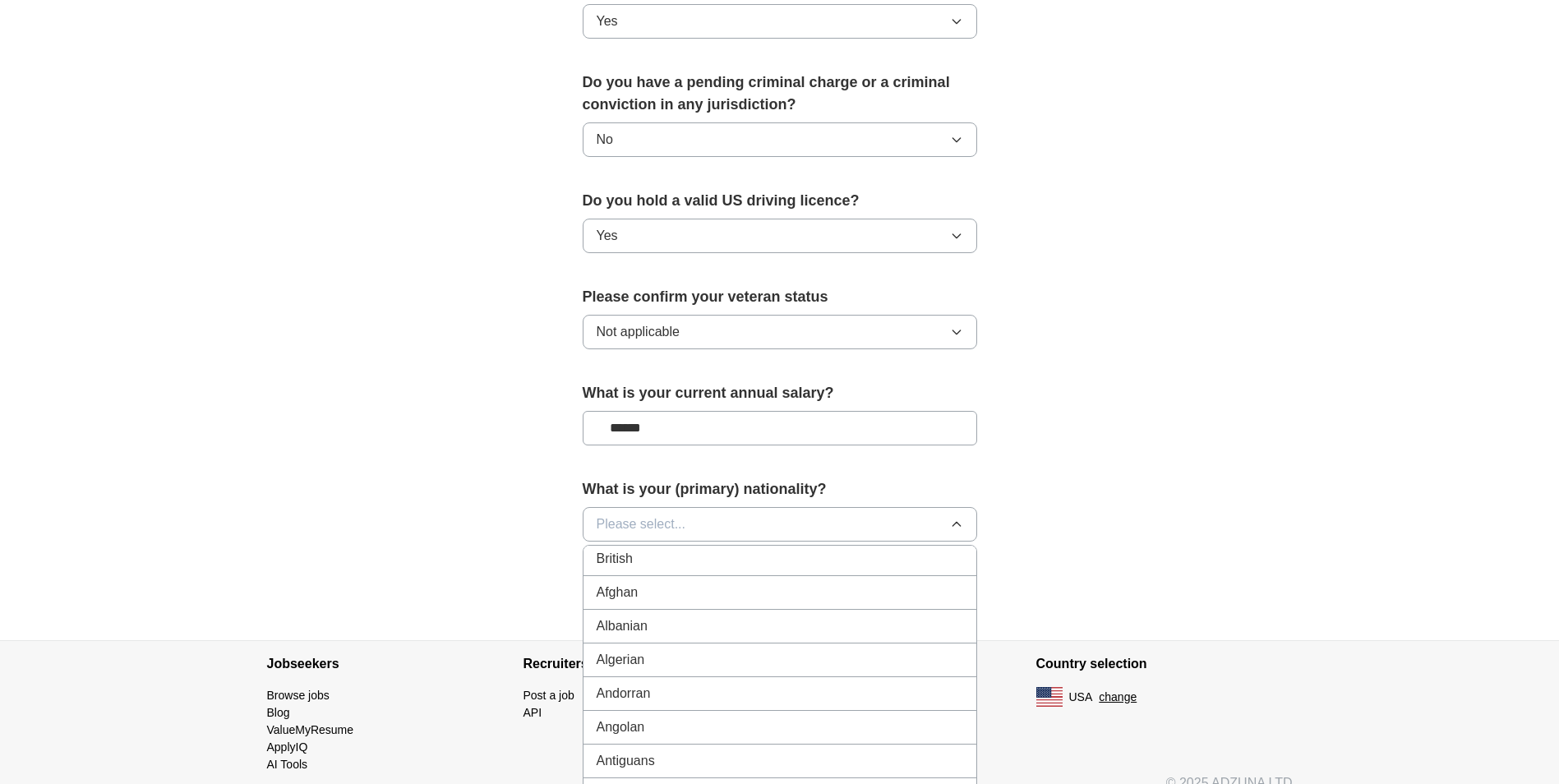
scroll to position [0, 0]
click at [670, 552] on div "American" at bounding box center [779, 562] width 366 height 20
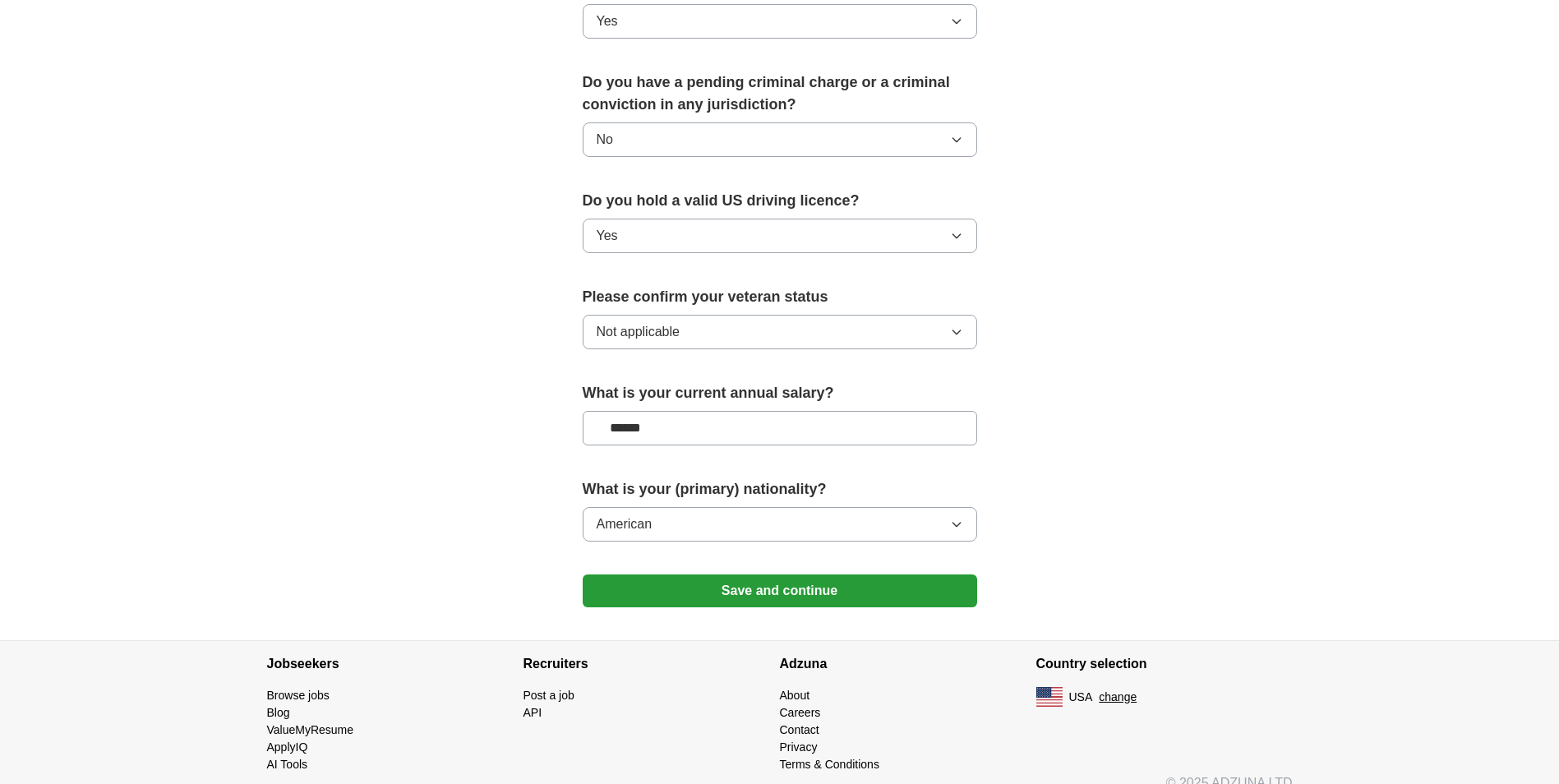
click at [836, 574] on button "Save and continue" at bounding box center [780, 590] width 395 height 33
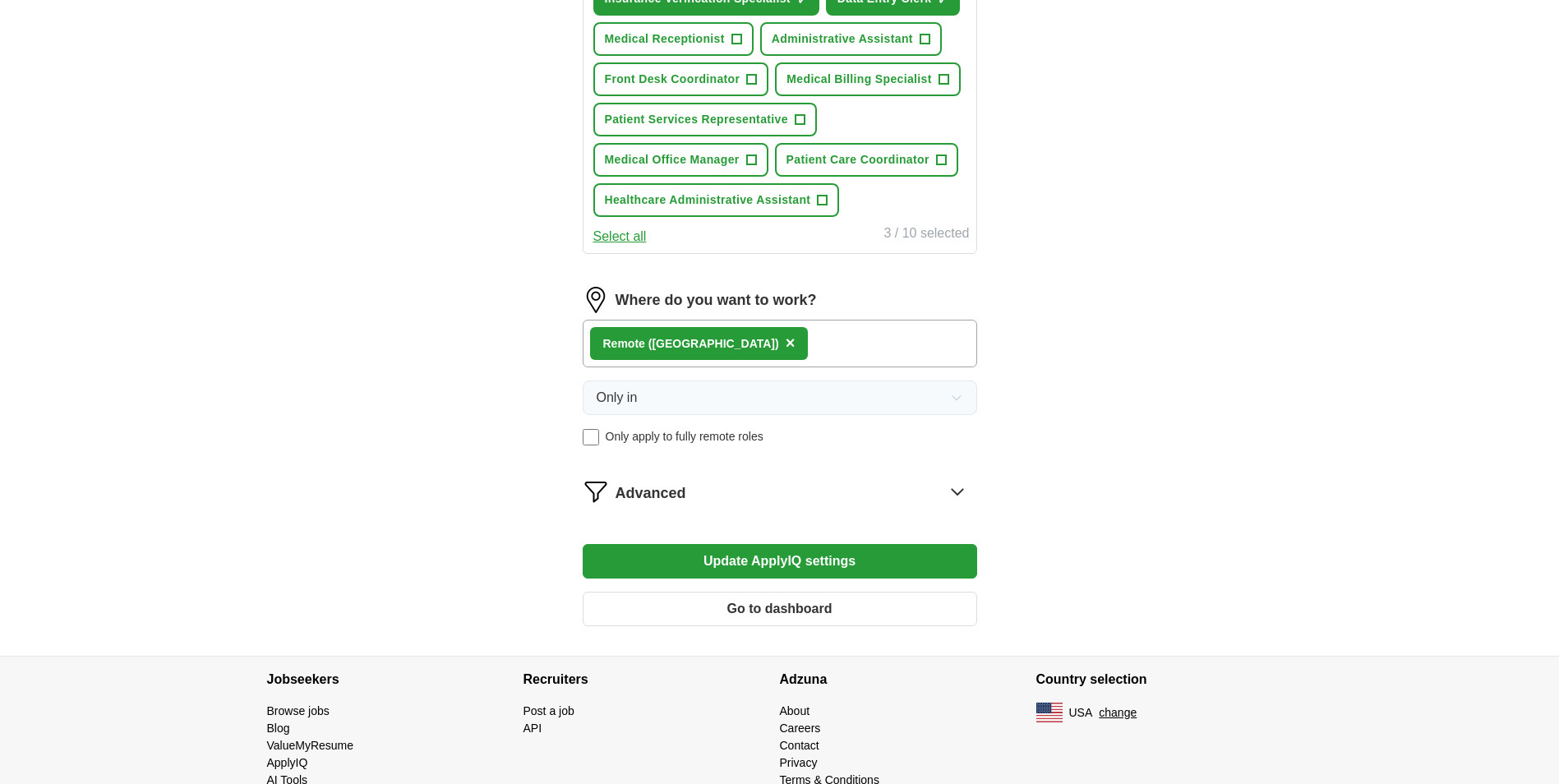
scroll to position [756, 0]
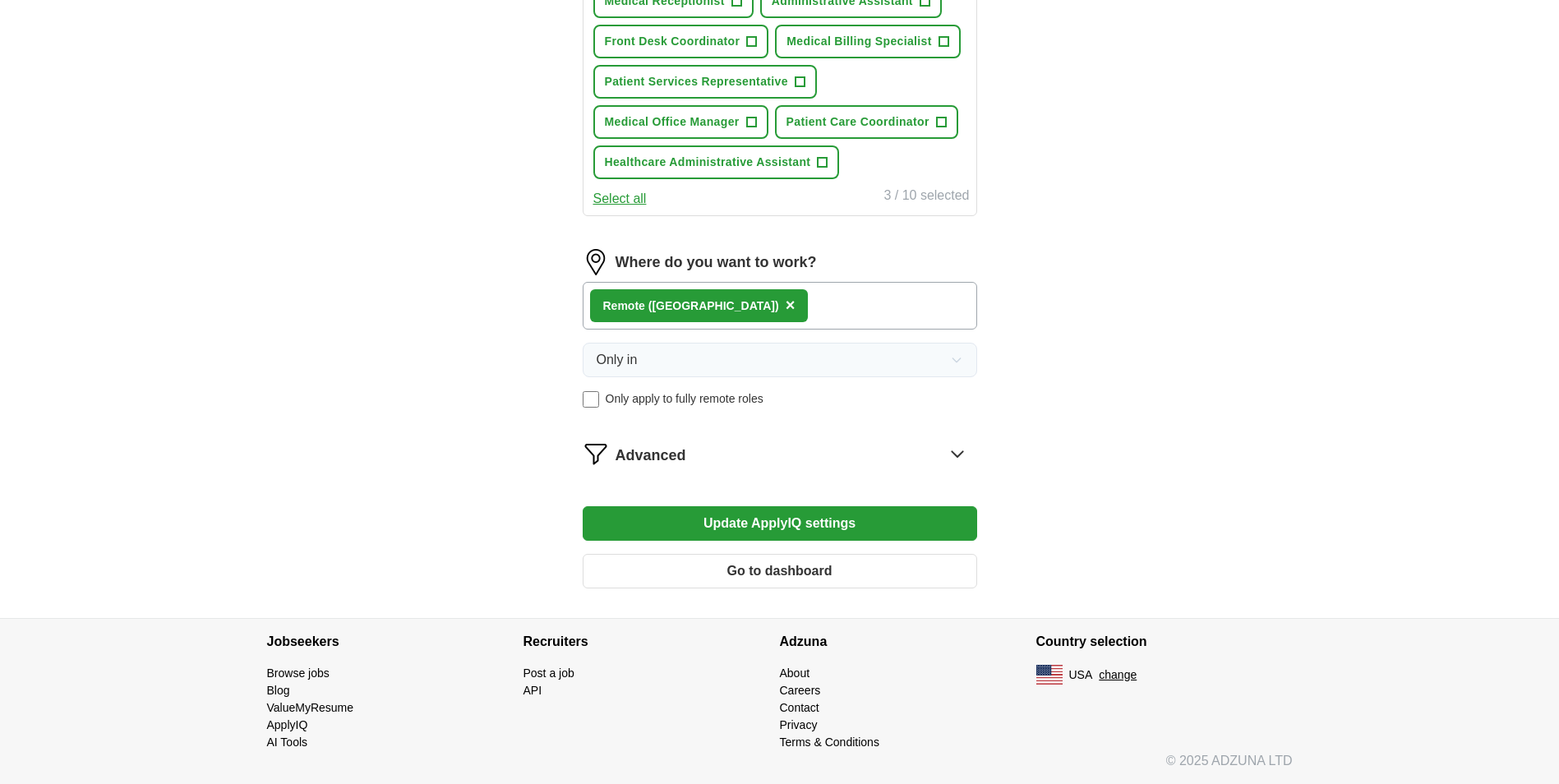
click at [955, 452] on icon at bounding box center [957, 453] width 26 height 26
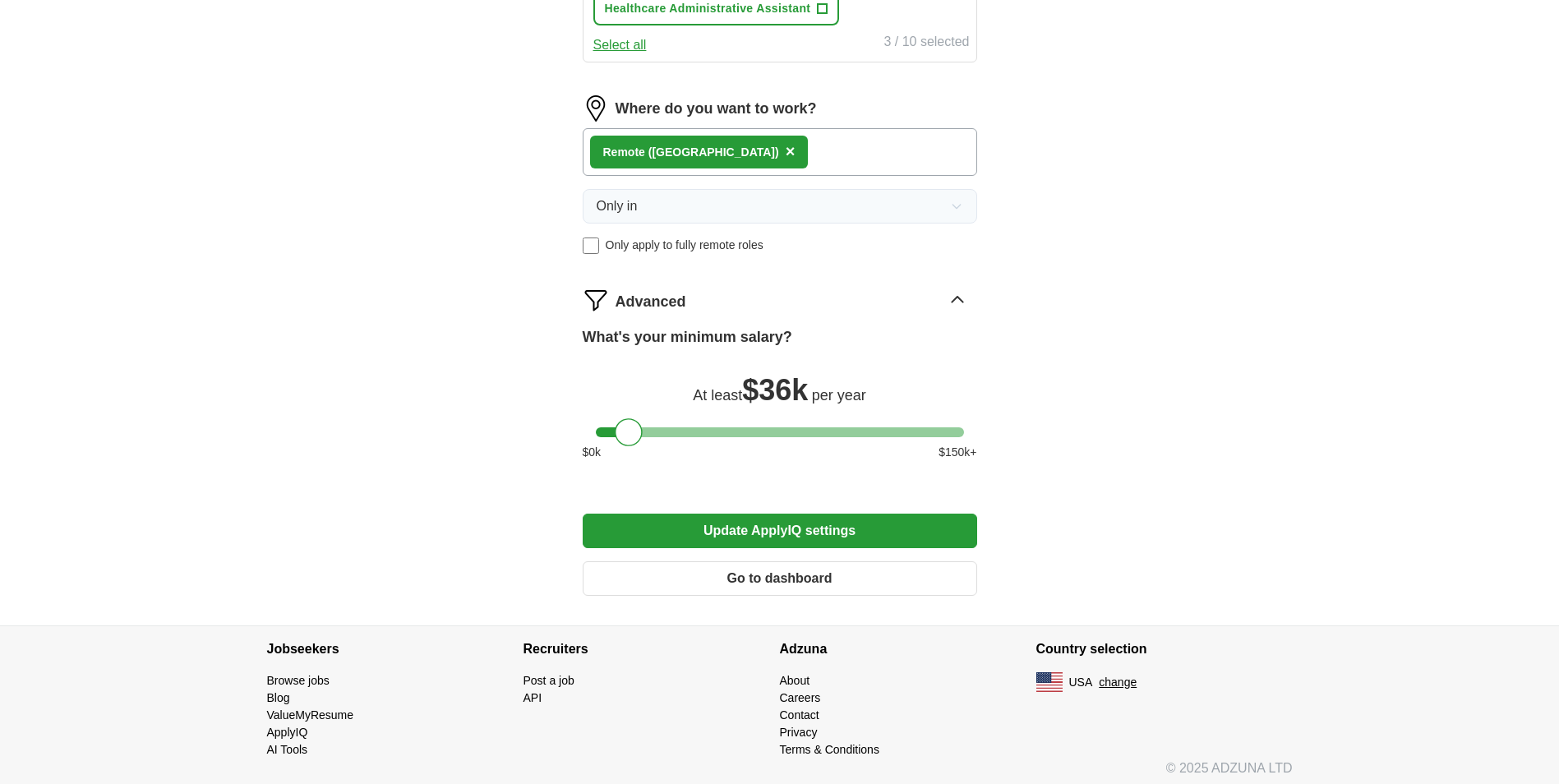
scroll to position [917, 0]
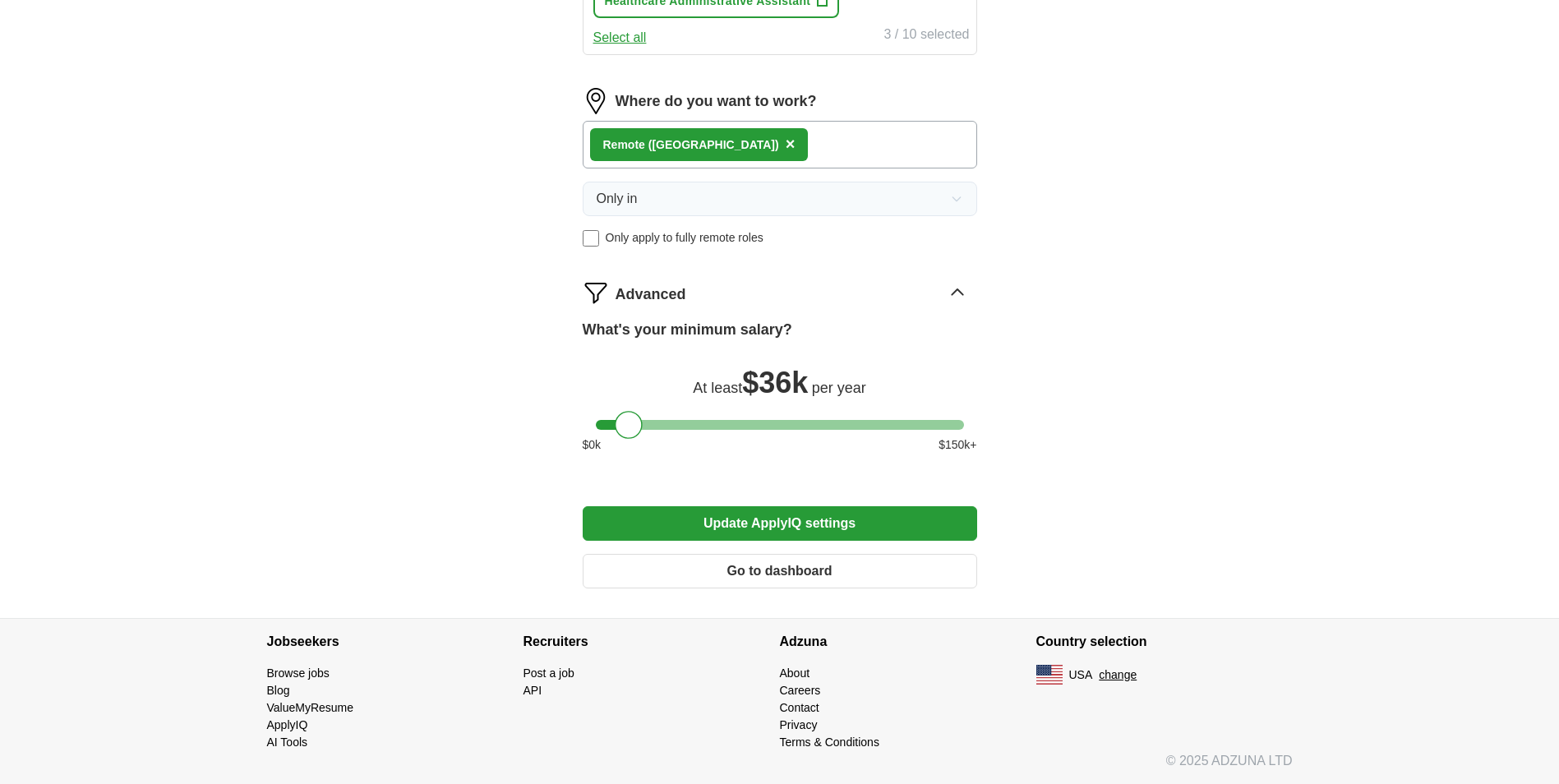
click at [791, 575] on button "Go to dashboard" at bounding box center [780, 571] width 395 height 34
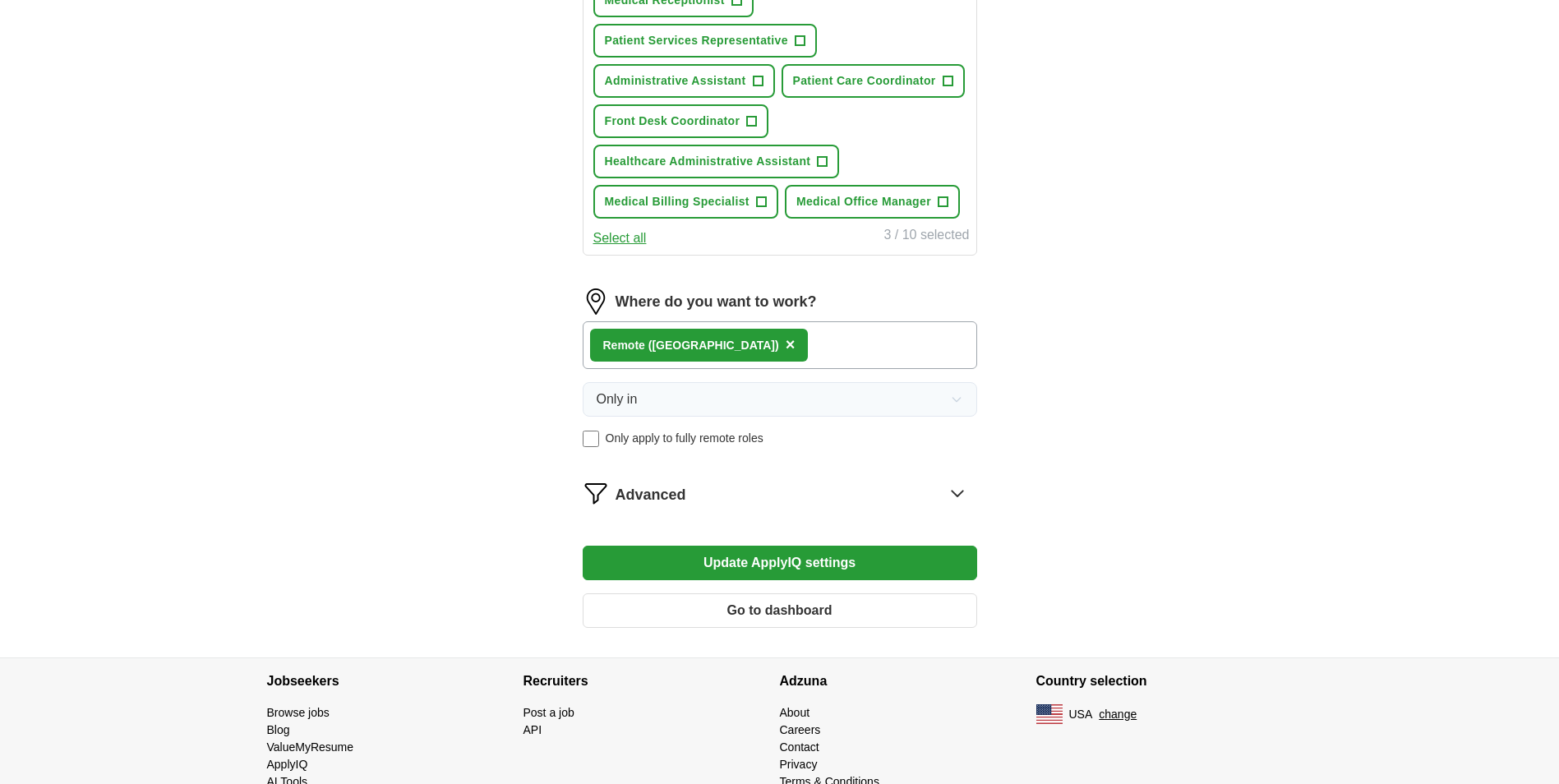
scroll to position [782, 0]
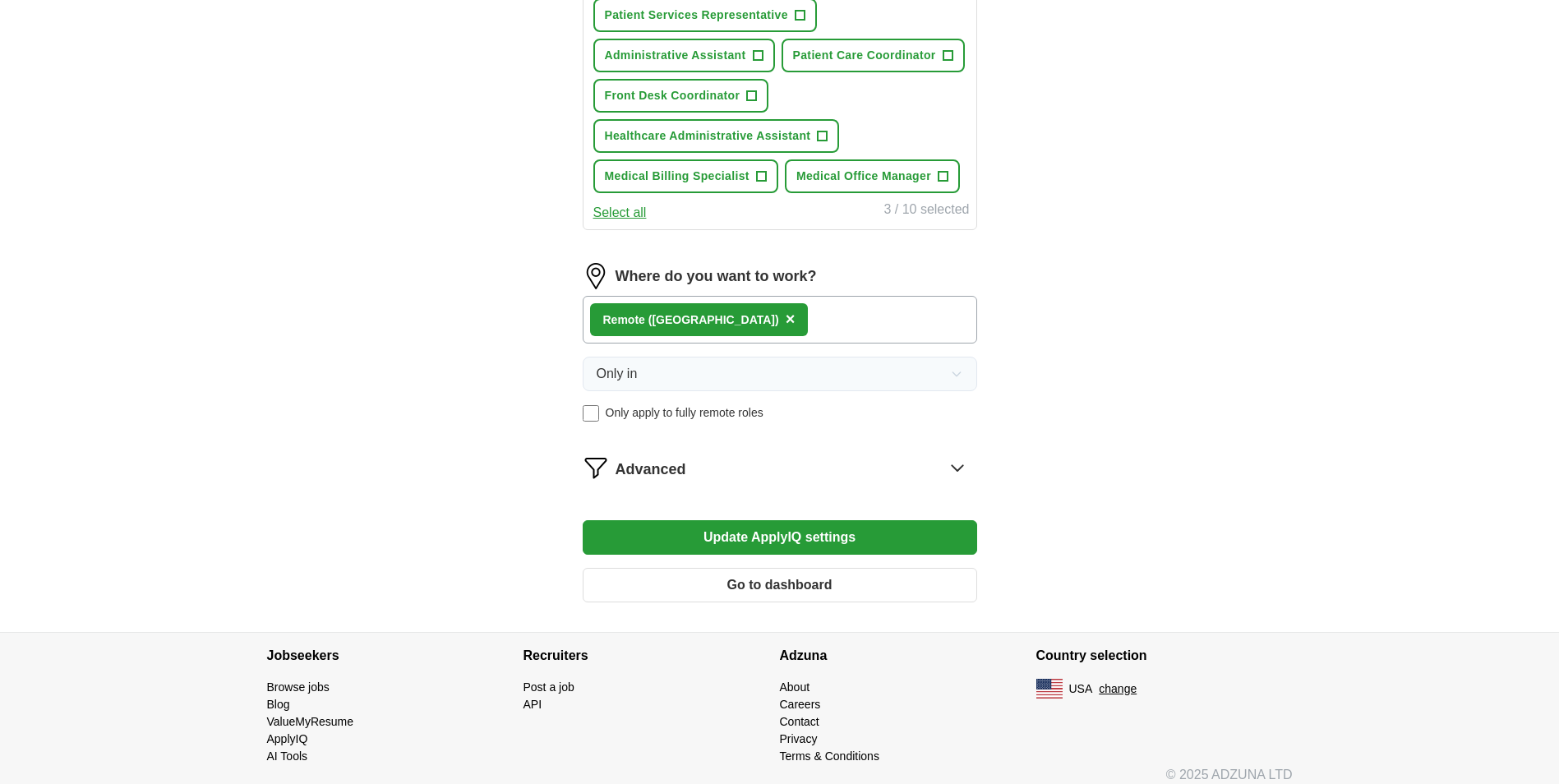
click at [631, 466] on span "Advanced" at bounding box center [651, 469] width 71 height 23
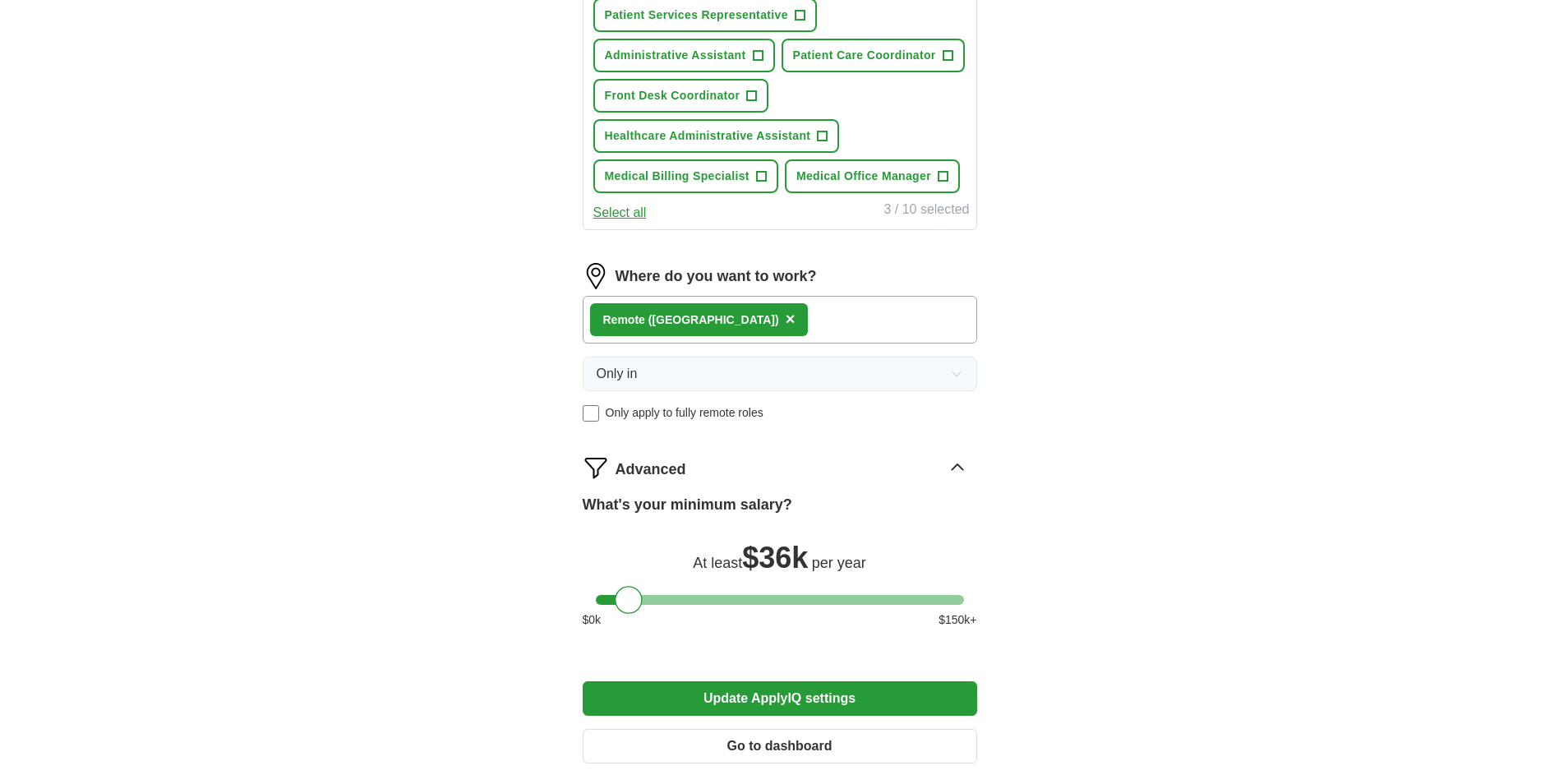
click at [736, 702] on button "Update ApplyIQ settings" at bounding box center [780, 698] width 395 height 34
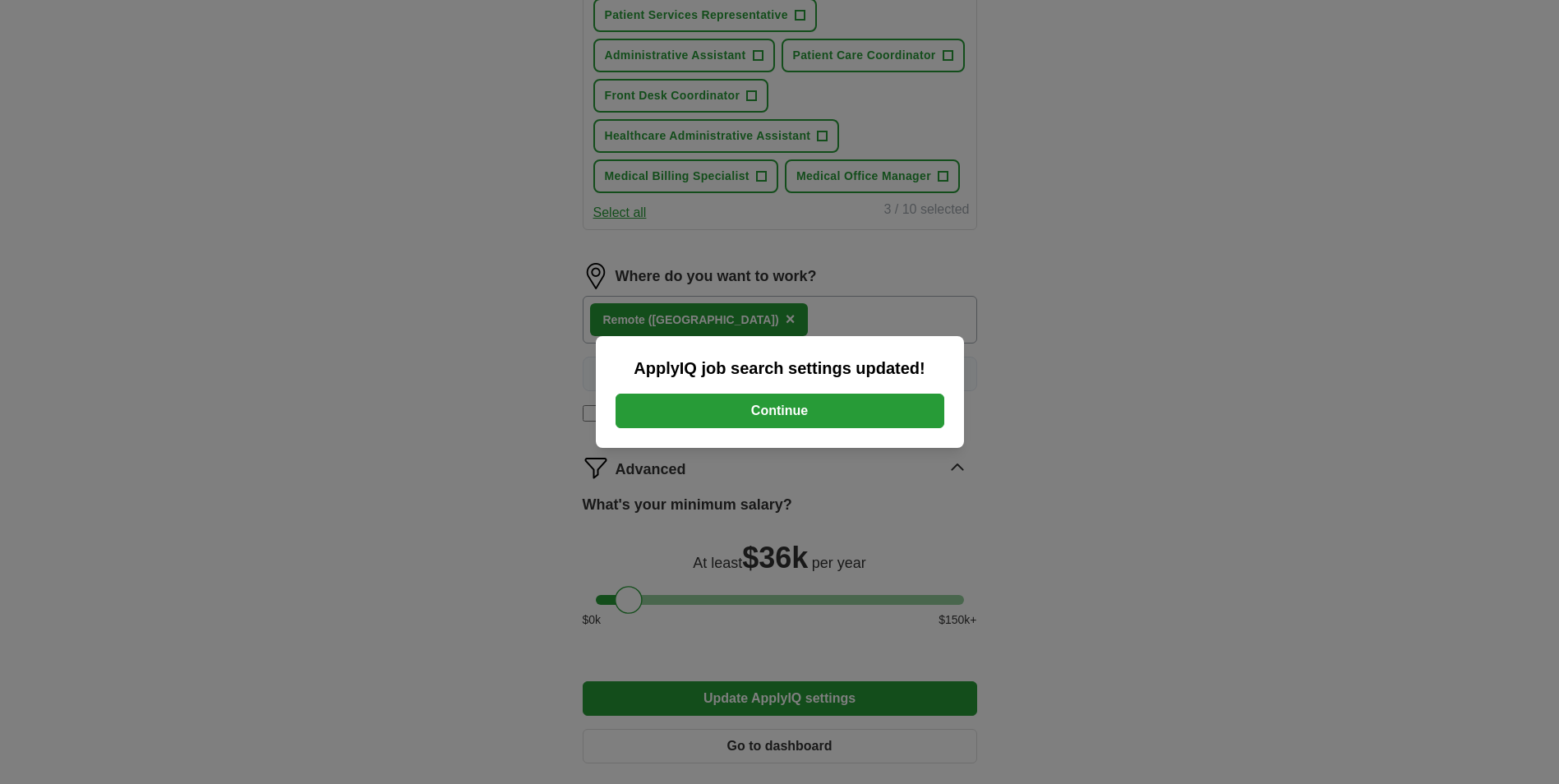
click at [780, 412] on button "Continue" at bounding box center [779, 411] width 328 height 34
